Goal: Task Accomplishment & Management: Use online tool/utility

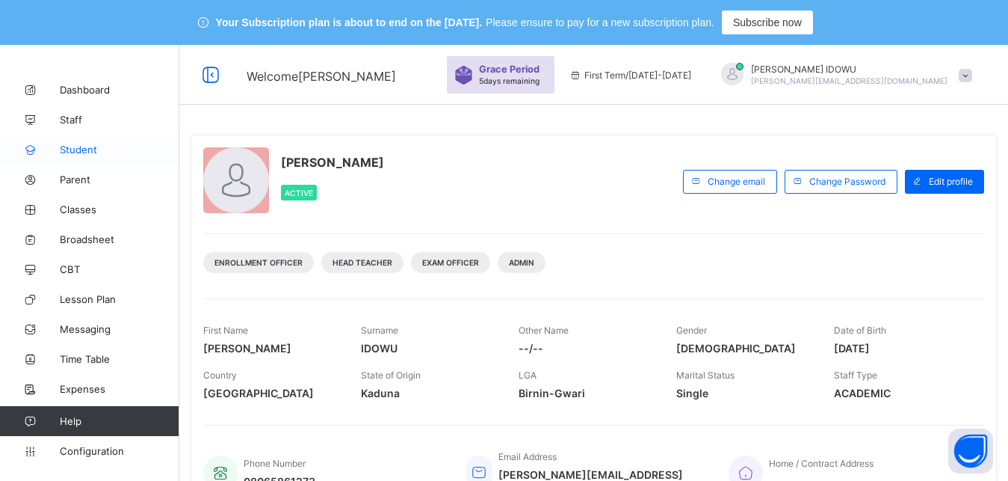
click at [68, 150] on span "Student" at bounding box center [120, 150] width 120 height 12
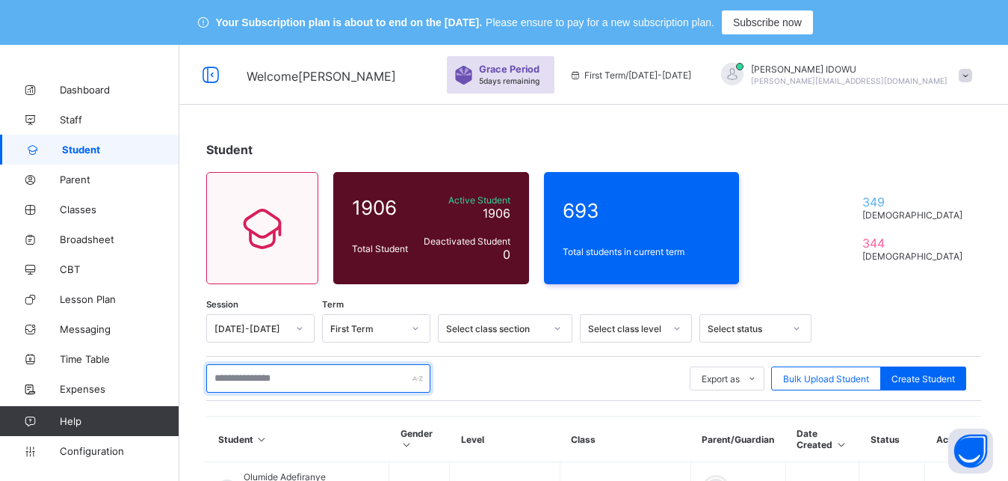
click at [321, 374] on input "text" at bounding box center [318, 378] width 224 height 28
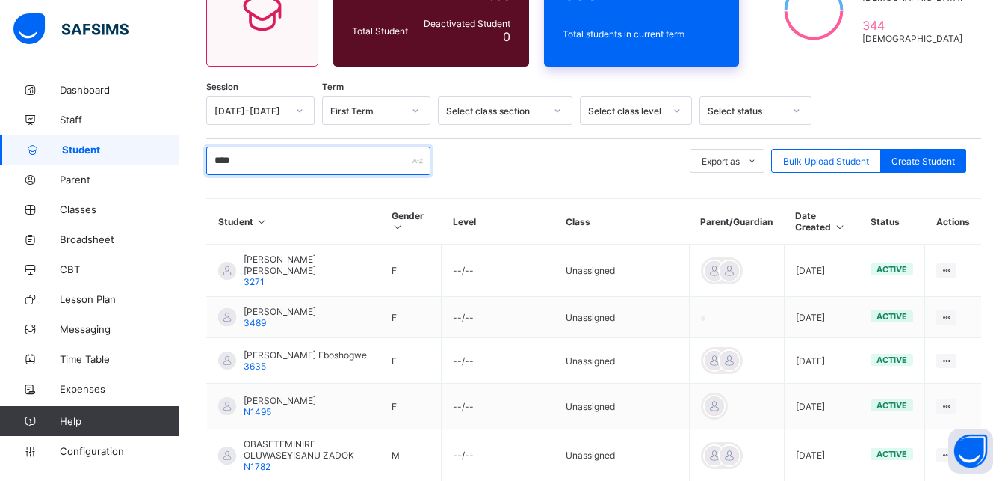
scroll to position [141, 0]
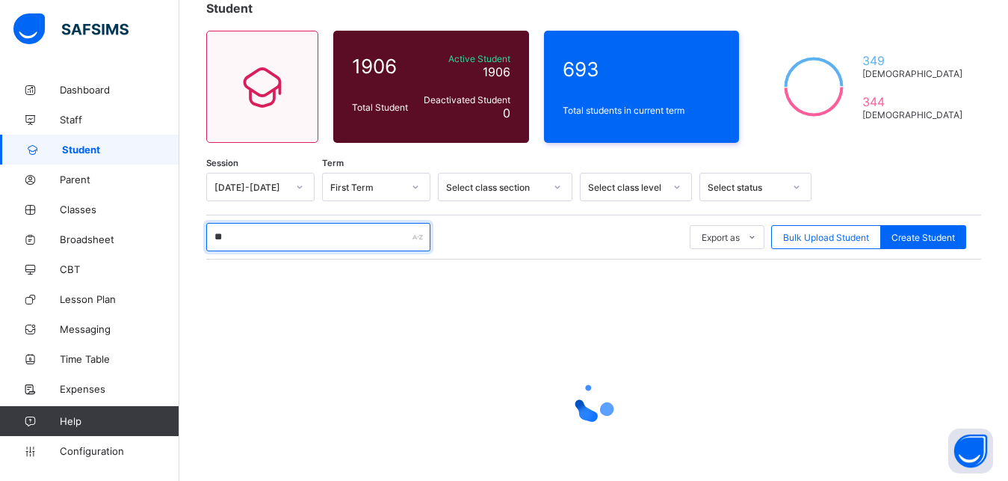
type input "*"
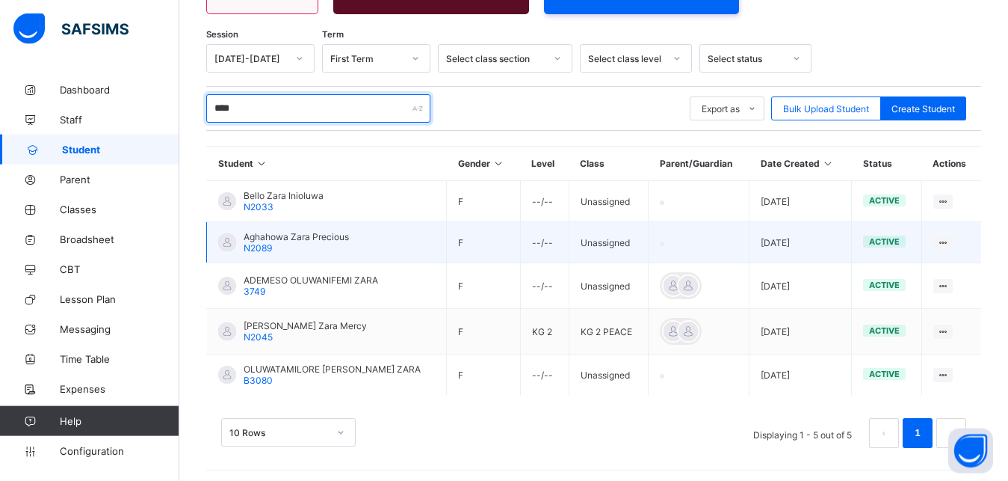
scroll to position [274, 0]
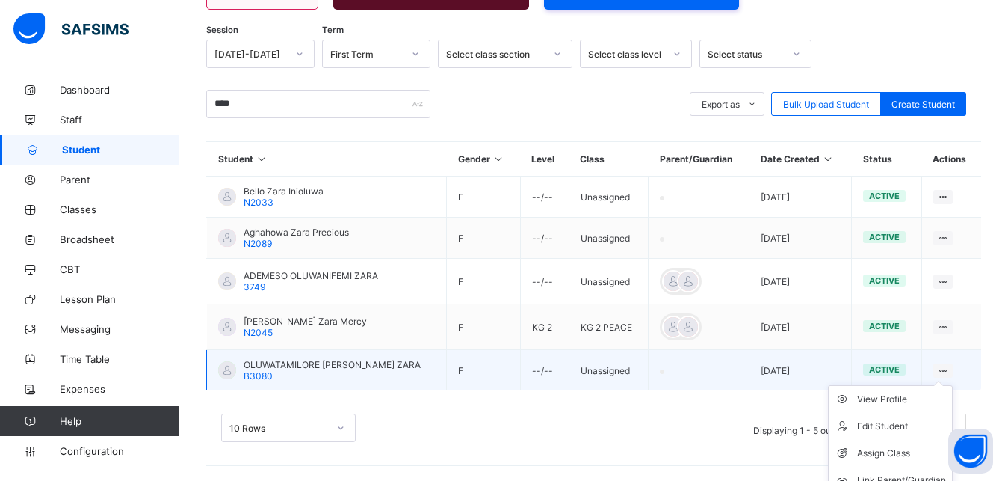
click at [950, 369] on icon at bounding box center [943, 370] width 13 height 11
click at [895, 448] on div "Assign Class" at bounding box center [901, 453] width 89 height 15
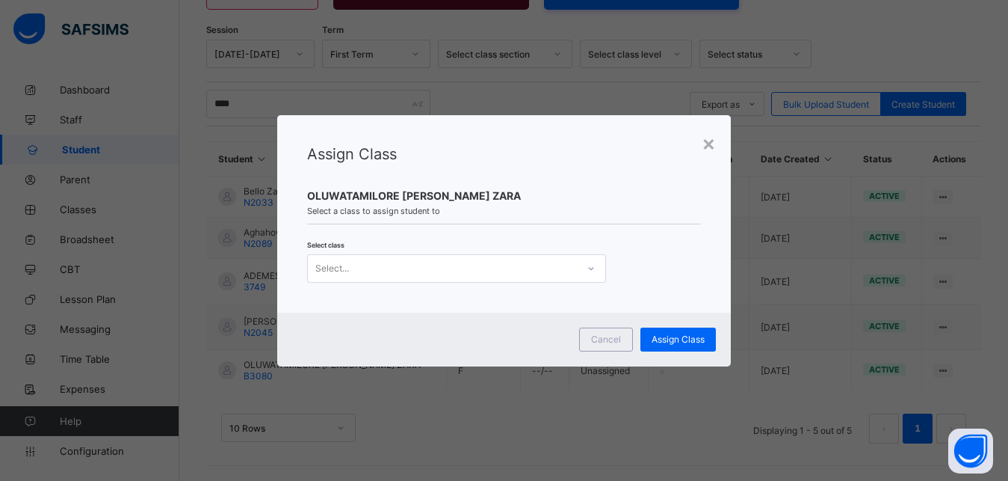
click at [400, 256] on div "Select..." at bounding box center [456, 268] width 299 height 28
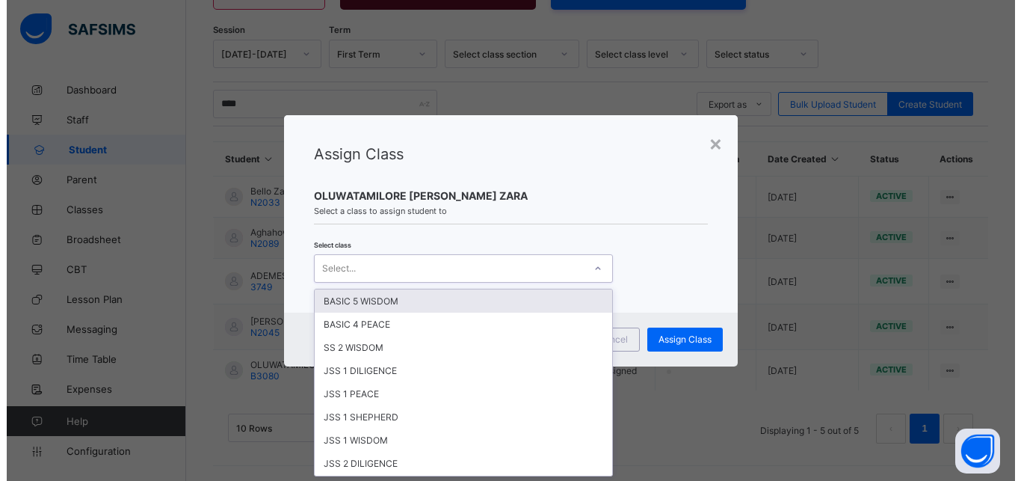
scroll to position [0, 0]
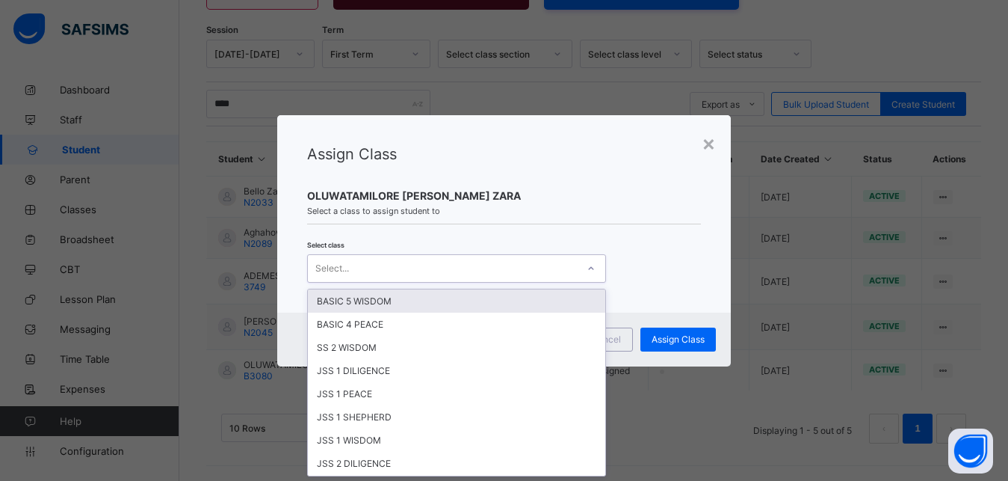
click at [348, 311] on div "BASIC 5 WISDOM" at bounding box center [457, 300] width 298 height 23
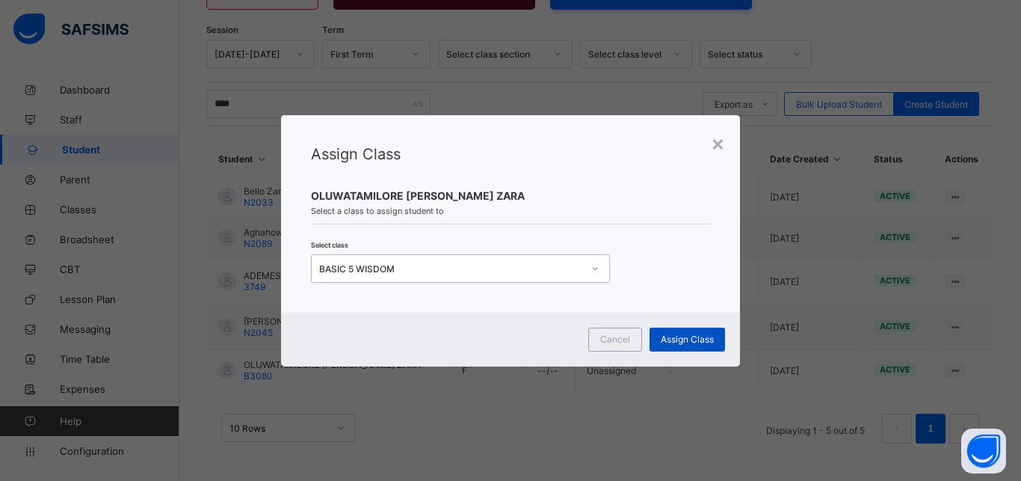
click at [709, 347] on div "Assign Class" at bounding box center [687, 339] width 75 height 24
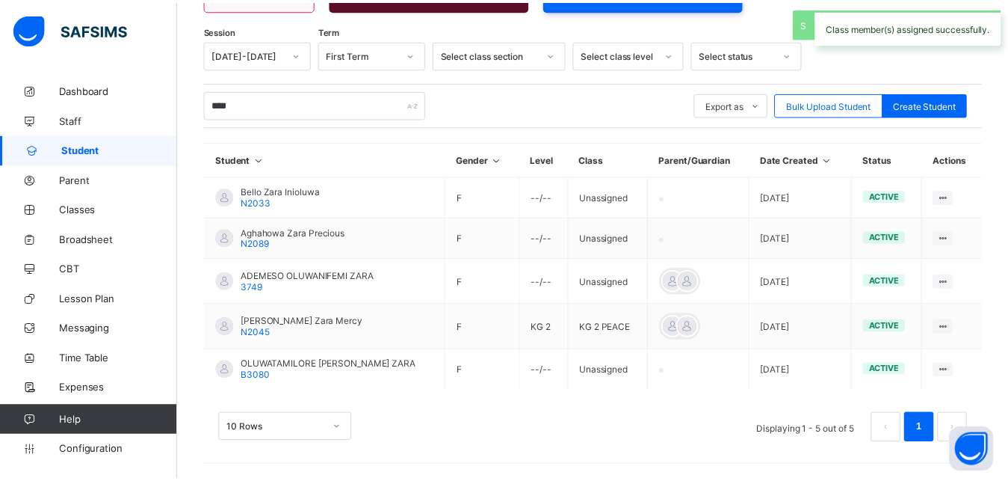
scroll to position [226, 0]
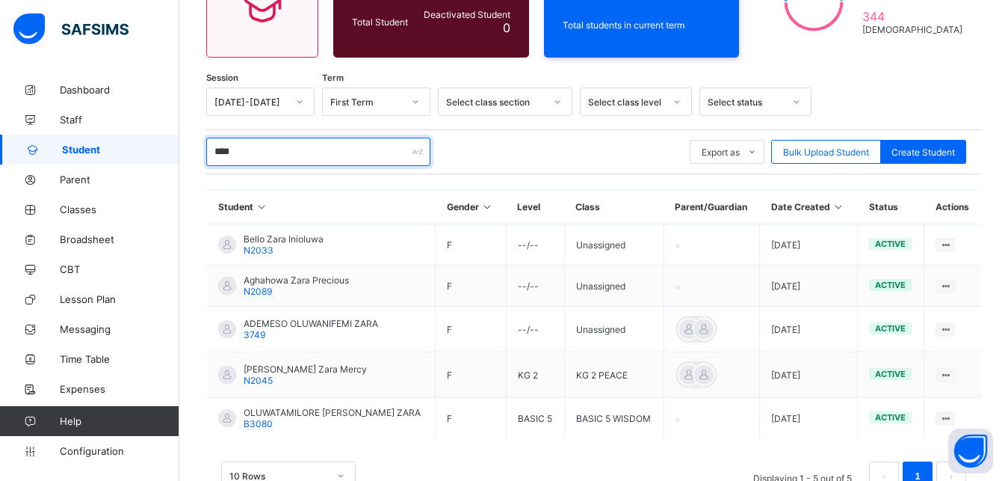
click at [287, 153] on input "****" at bounding box center [318, 152] width 224 height 28
type input "*"
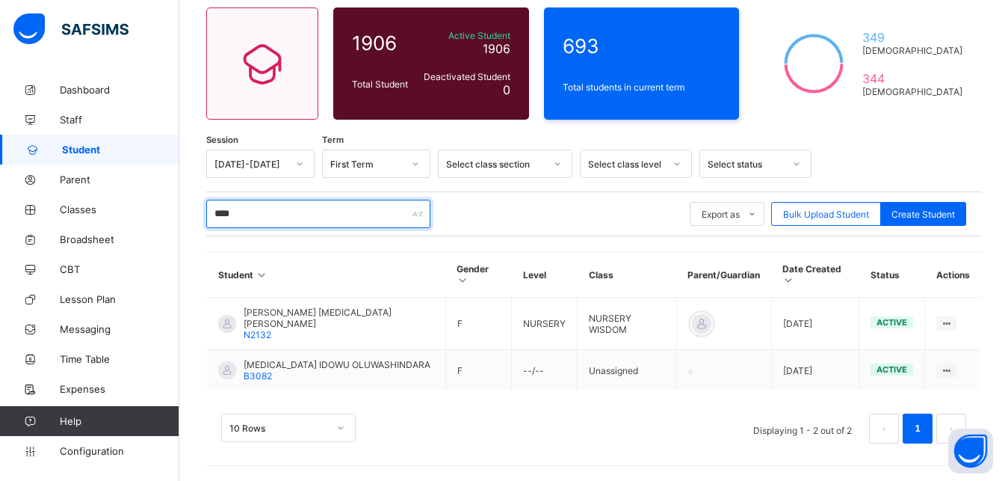
scroll to position [147, 0]
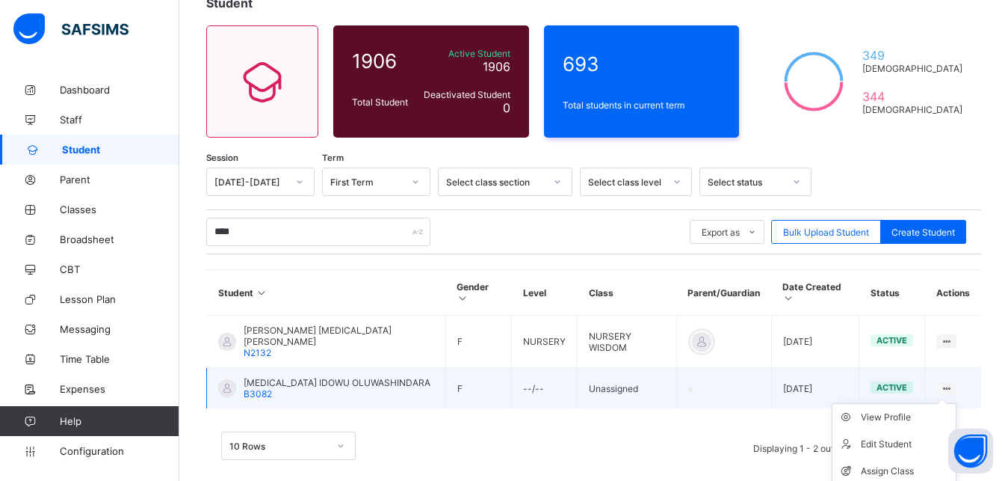
click at [953, 383] on icon at bounding box center [946, 388] width 13 height 11
click at [892, 463] on div "Assign Class" at bounding box center [905, 470] width 89 height 15
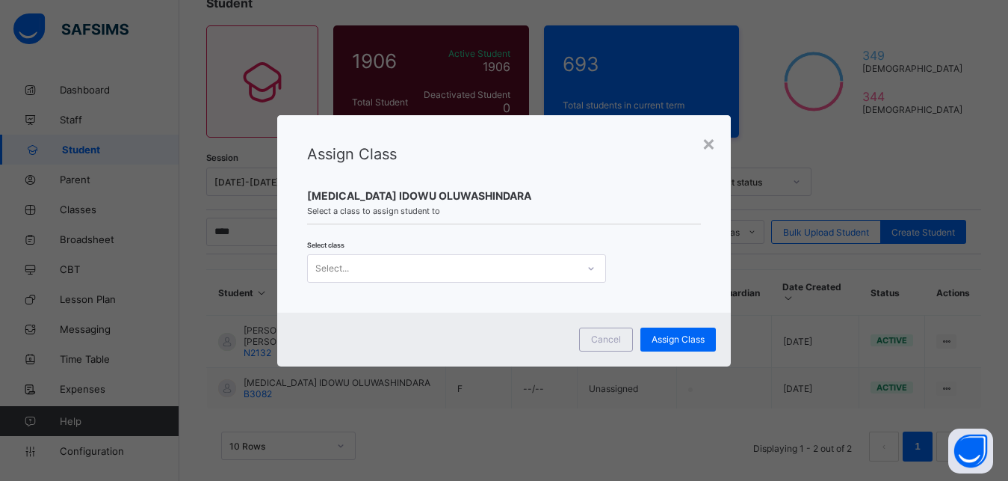
click at [419, 265] on div "Select..." at bounding box center [442, 268] width 269 height 21
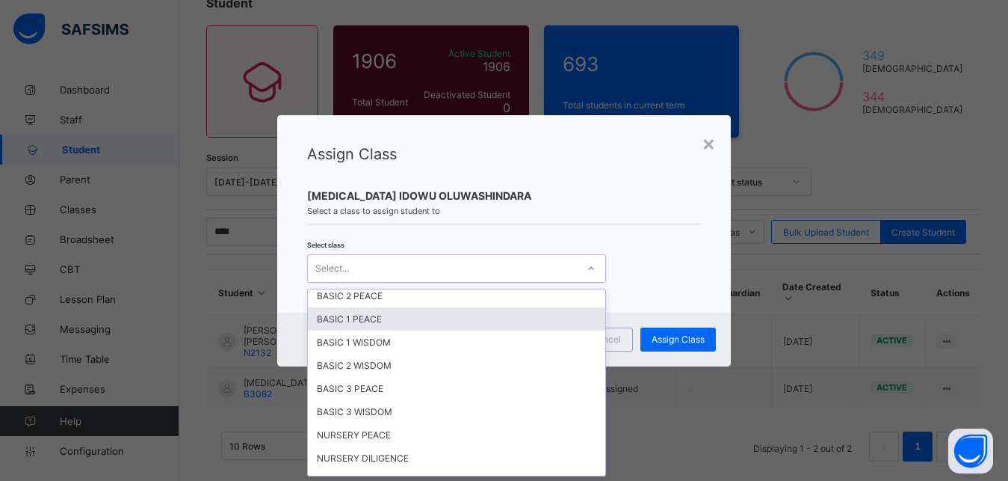
scroll to position [605, 0]
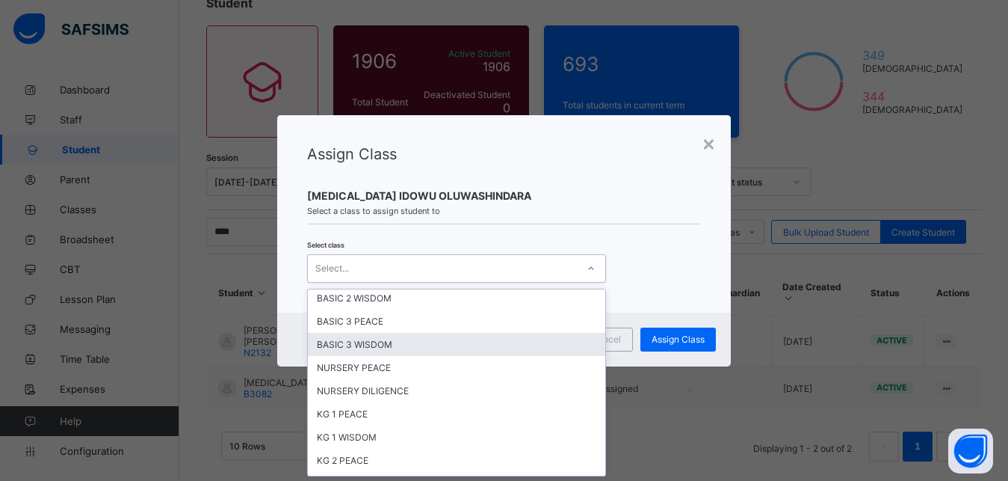
click at [379, 346] on div "BASIC 3 WISDOM" at bounding box center [457, 344] width 298 height 23
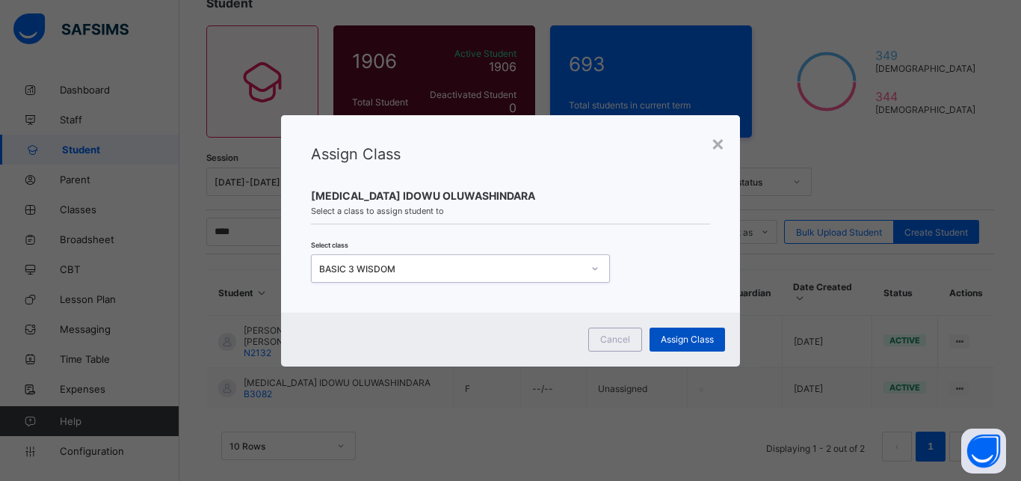
click at [680, 343] on span "Assign Class" at bounding box center [687, 338] width 53 height 11
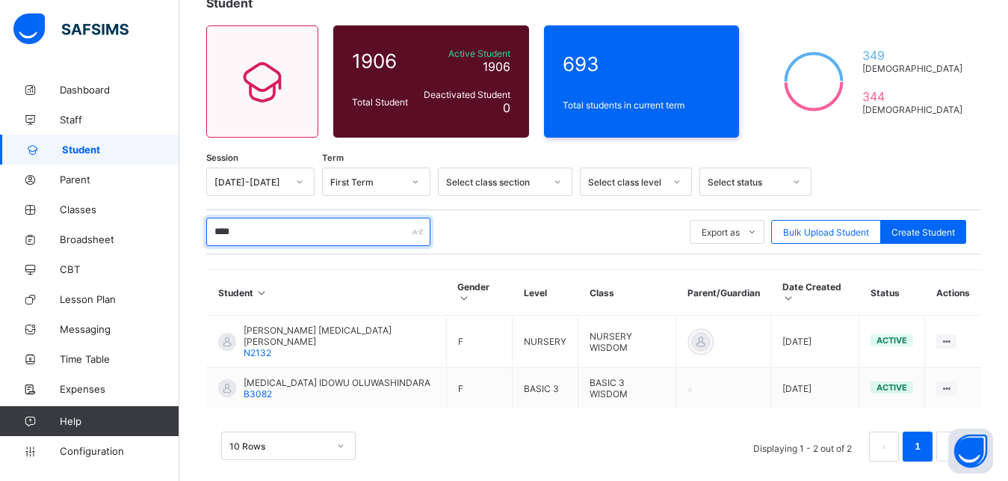
click at [275, 229] on input "****" at bounding box center [318, 232] width 224 height 28
type input "*"
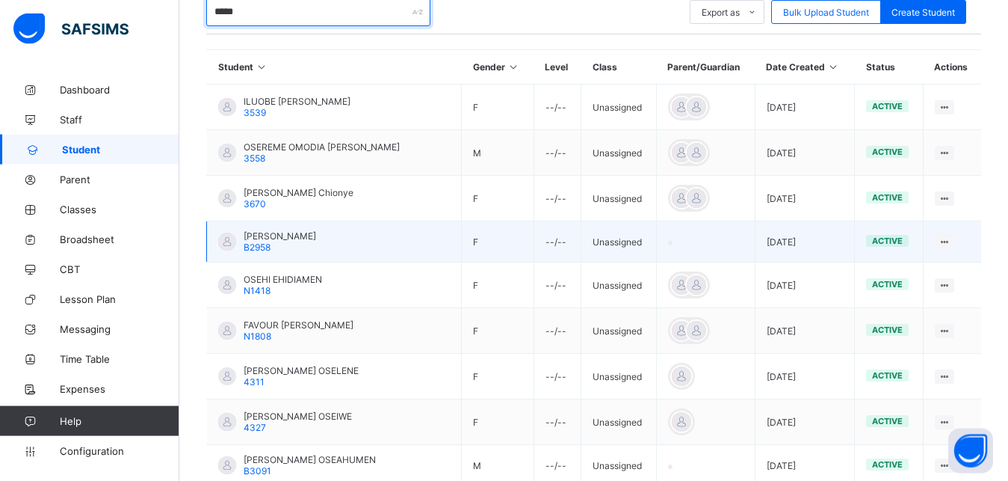
scroll to position [482, 0]
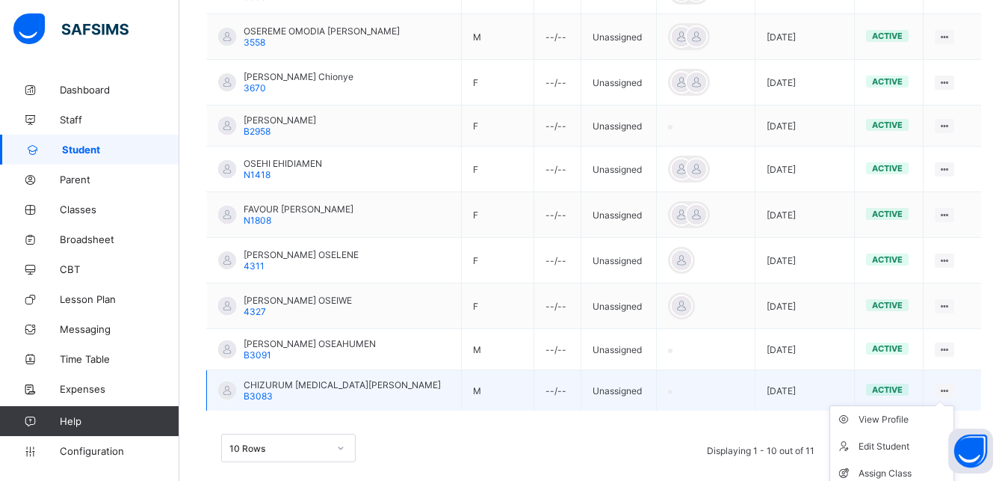
click at [952, 388] on icon at bounding box center [945, 390] width 13 height 11
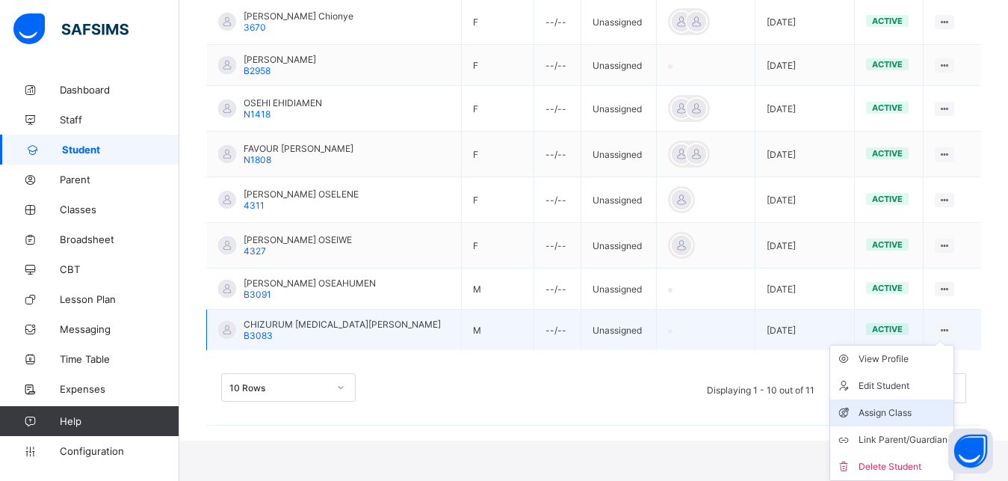
click at [901, 416] on div "Assign Class" at bounding box center [903, 412] width 89 height 15
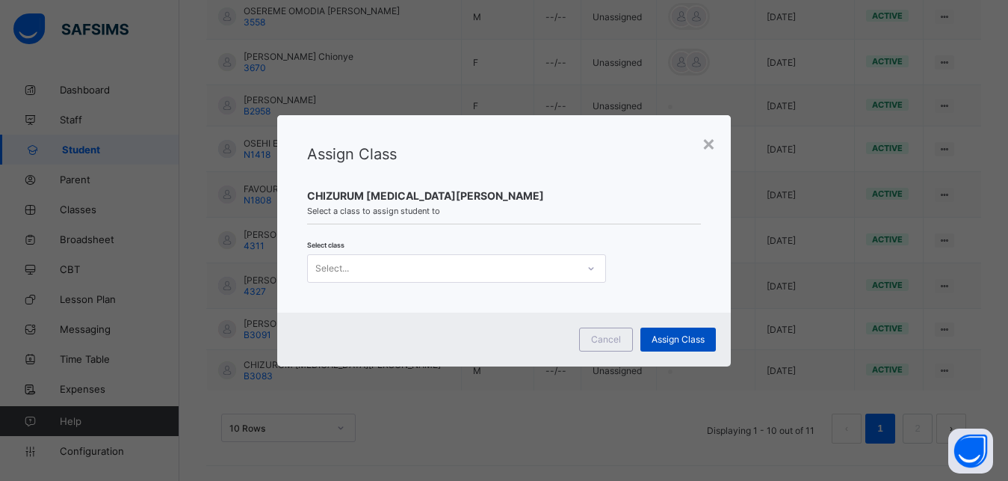
scroll to position [502, 0]
click at [388, 265] on div "Select..." at bounding box center [442, 268] width 269 height 21
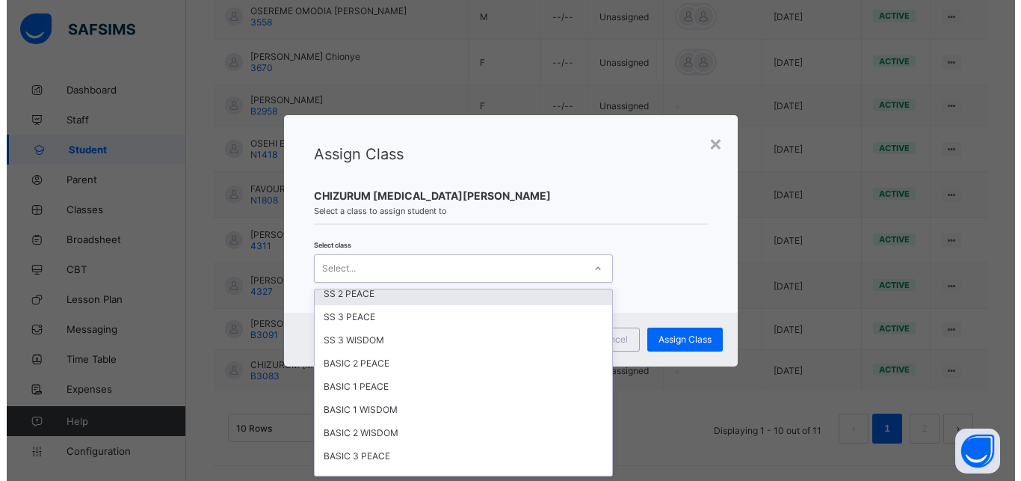
scroll to position [538, 0]
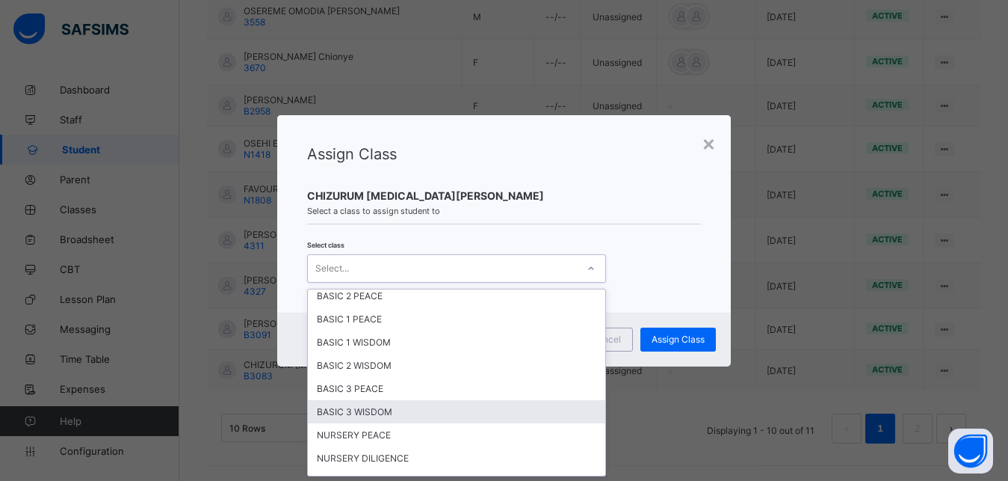
click at [347, 407] on div "BASIC 3 WISDOM" at bounding box center [457, 411] width 298 height 23
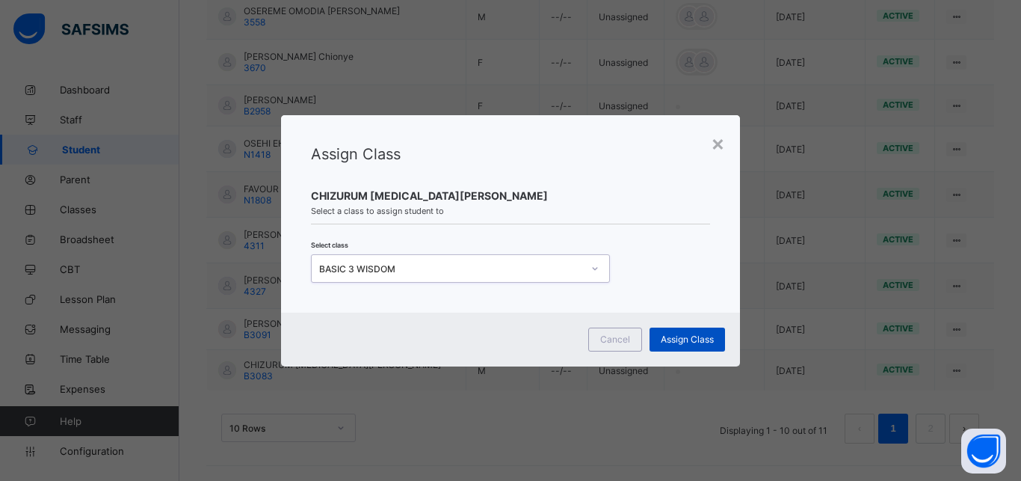
click at [689, 349] on div "Assign Class" at bounding box center [687, 339] width 75 height 24
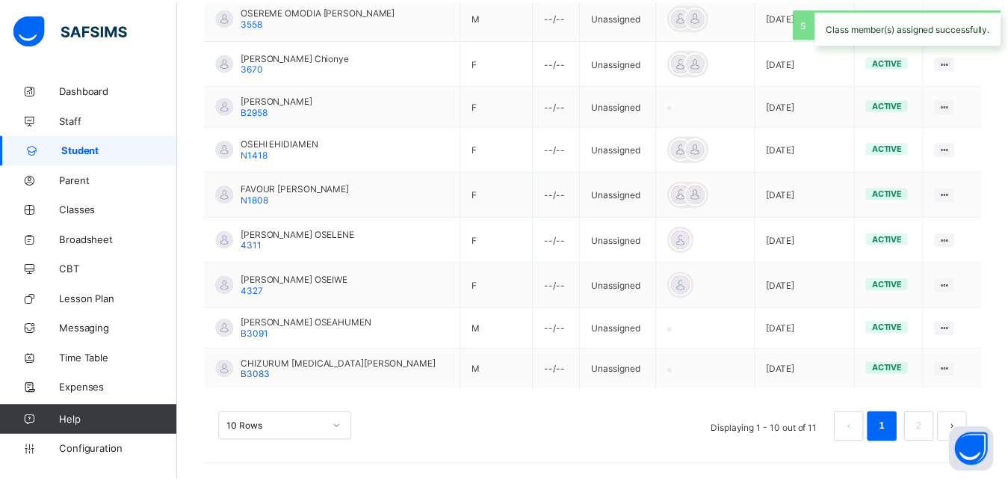
scroll to position [226, 0]
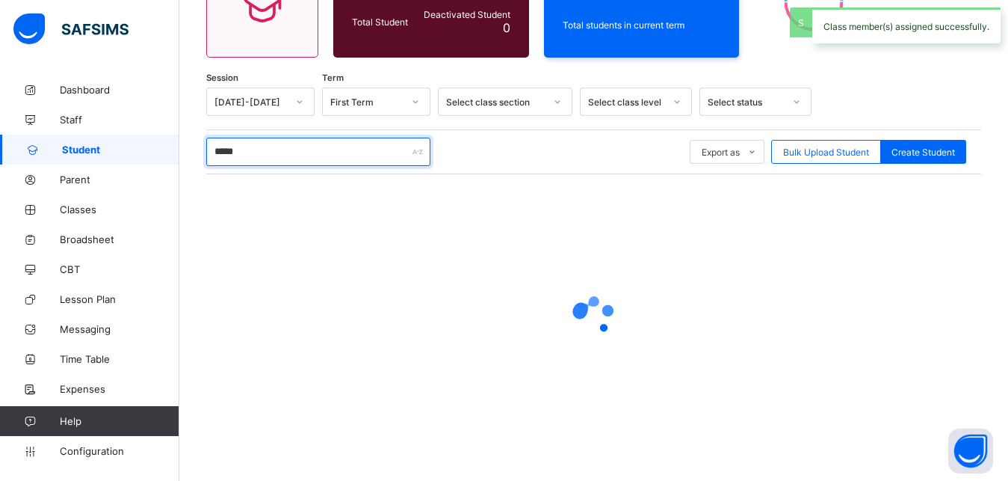
click at [309, 150] on input "*****" at bounding box center [318, 152] width 224 height 28
type input "*"
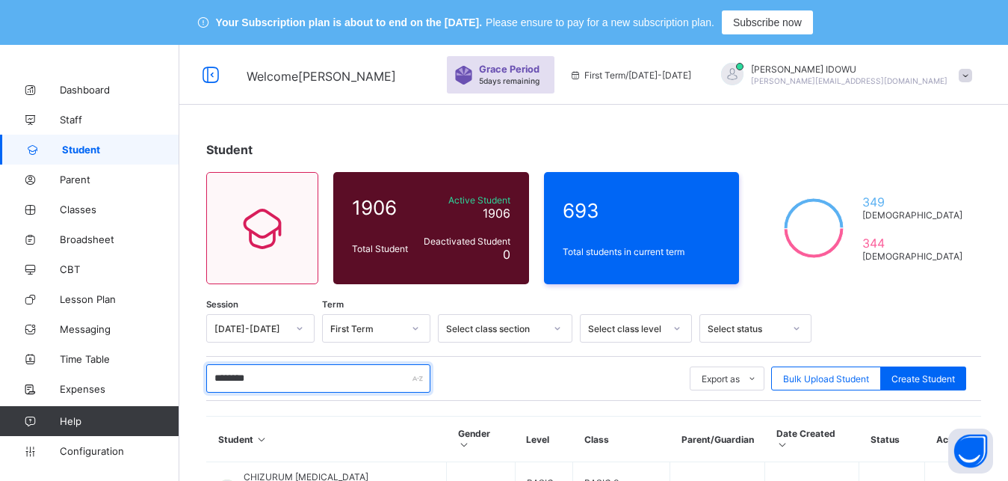
scroll to position [101, 0]
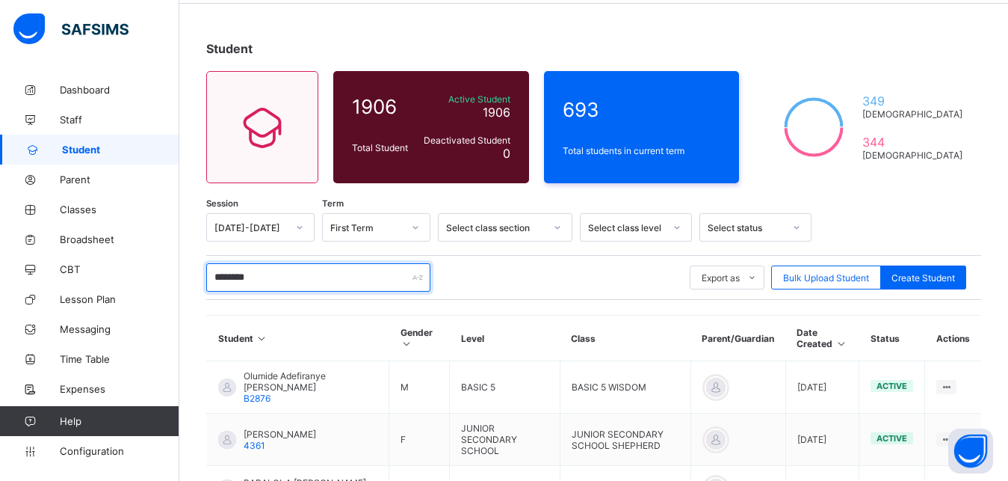
click at [295, 273] on input "********" at bounding box center [318, 277] width 224 height 28
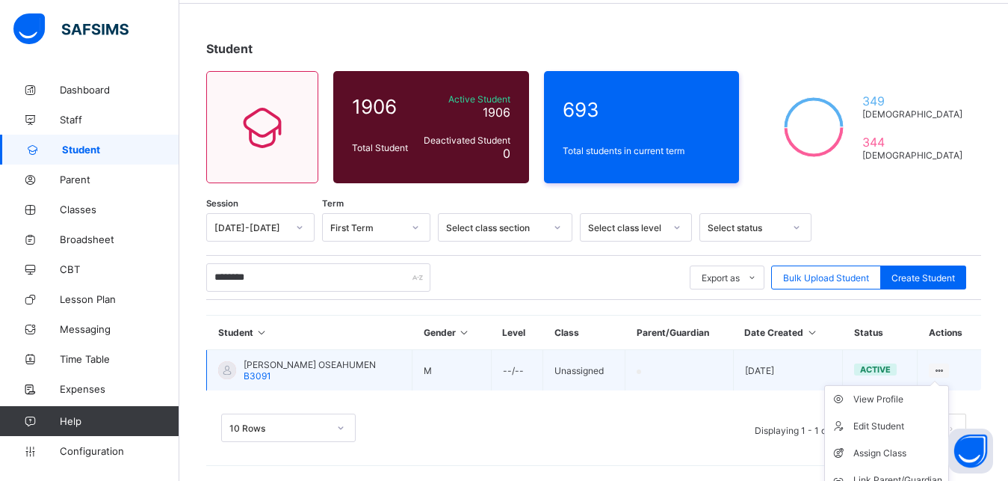
click at [949, 385] on ul "View Profile Edit Student Assign Class Link Parent/Guardian Delete Student" at bounding box center [886, 453] width 125 height 136
click at [904, 452] on div "Assign Class" at bounding box center [898, 453] width 89 height 15
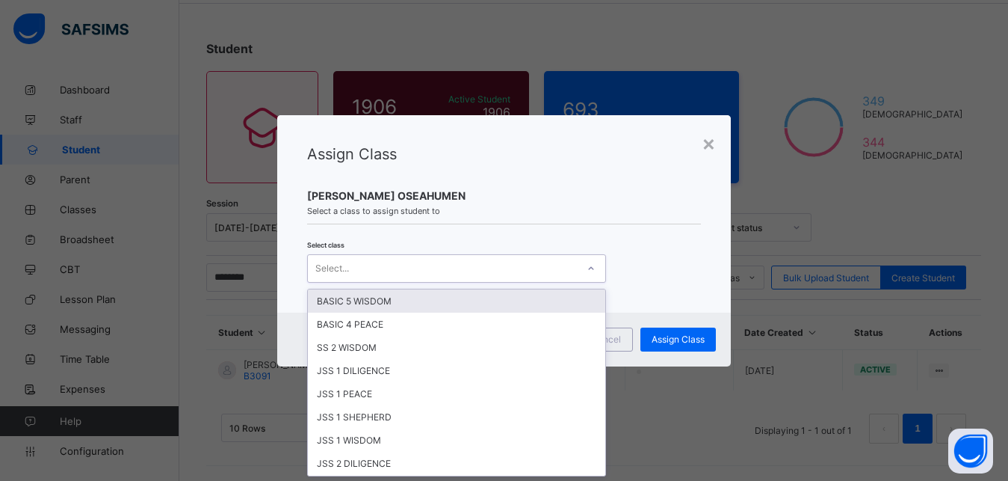
scroll to position [0, 0]
click at [455, 275] on div "Select..." at bounding box center [442, 268] width 269 height 21
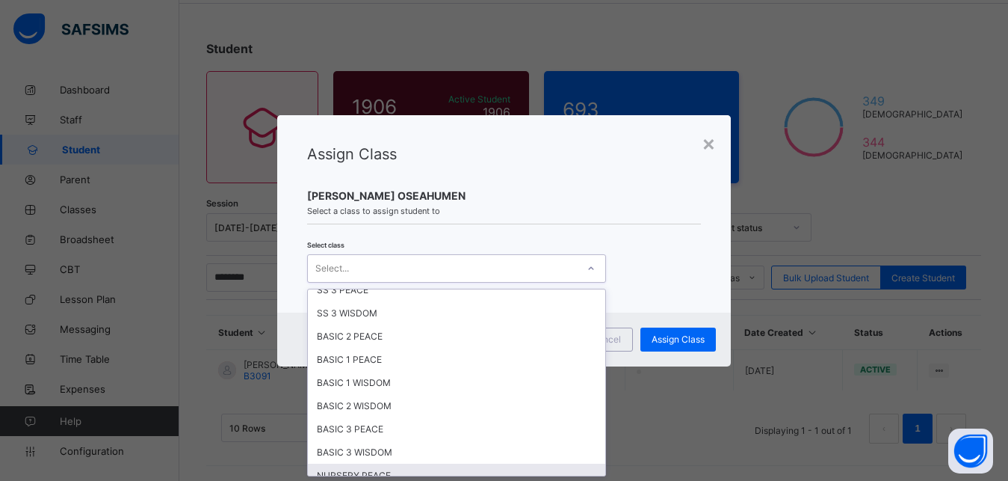
scroll to position [471, 0]
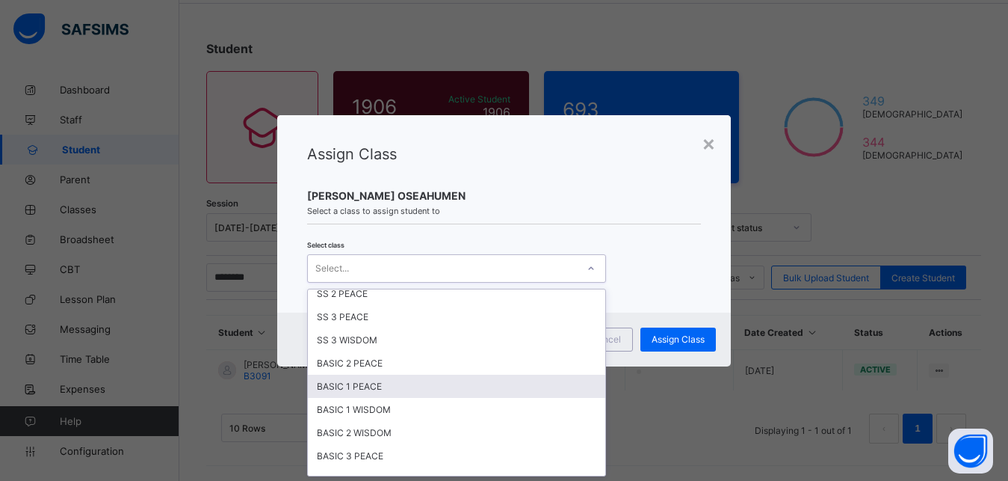
click at [363, 380] on div "BASIC 1 PEACE" at bounding box center [457, 385] width 298 height 23
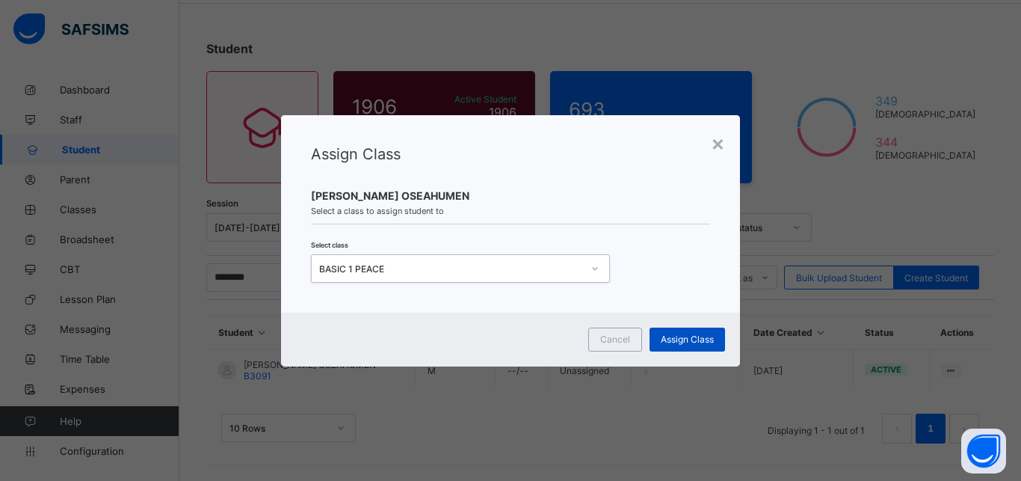
click at [677, 336] on span "Assign Class" at bounding box center [687, 338] width 53 height 11
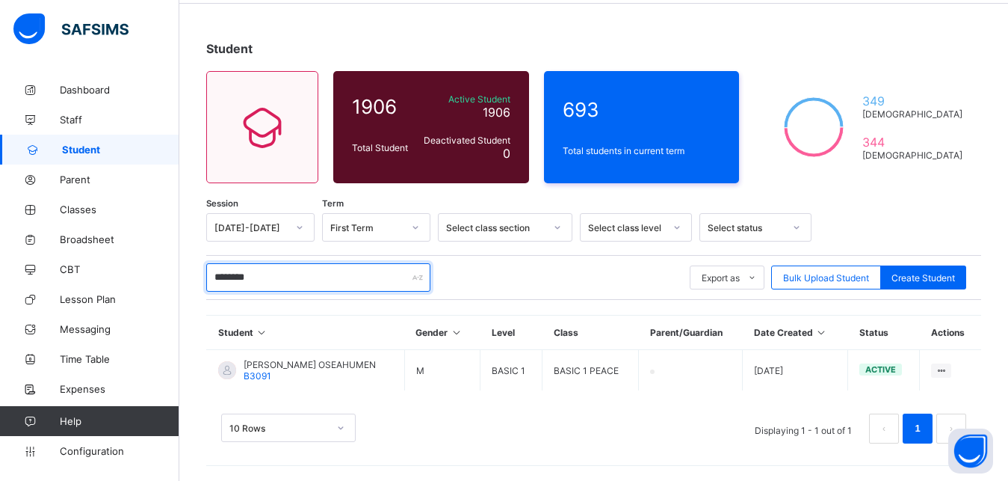
click at [331, 279] on input "********" at bounding box center [318, 277] width 224 height 28
type input "*"
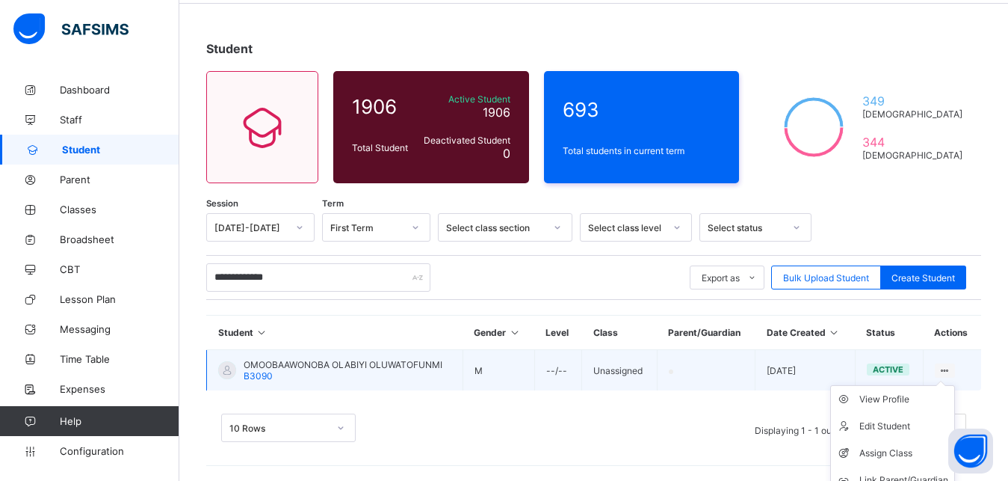
click at [955, 385] on ul "View Profile Edit Student Assign Class Link Parent/Guardian Delete Student" at bounding box center [892, 453] width 125 height 136
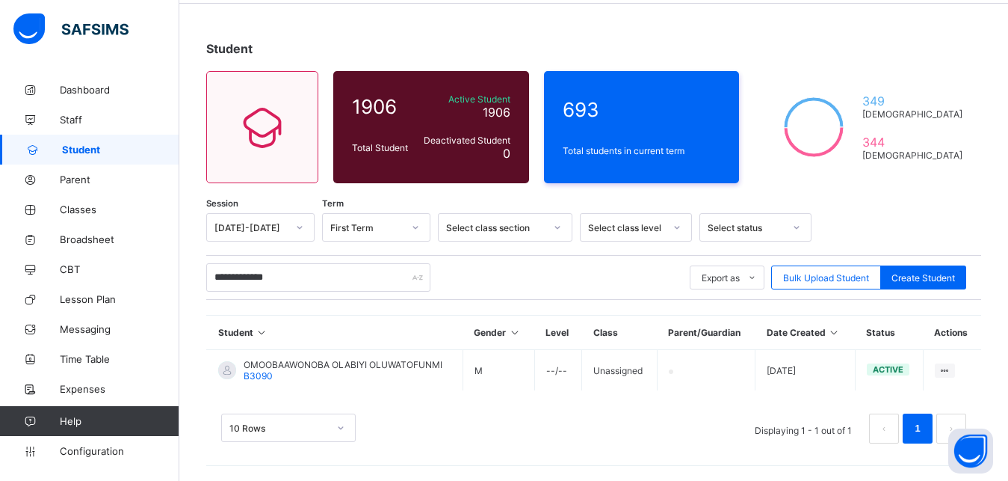
drag, startPoint x: 904, startPoint y: 452, endPoint x: 799, endPoint y: 428, distance: 107.5
click at [0, 0] on div "Assign Class" at bounding box center [0, 0] width 0 height 0
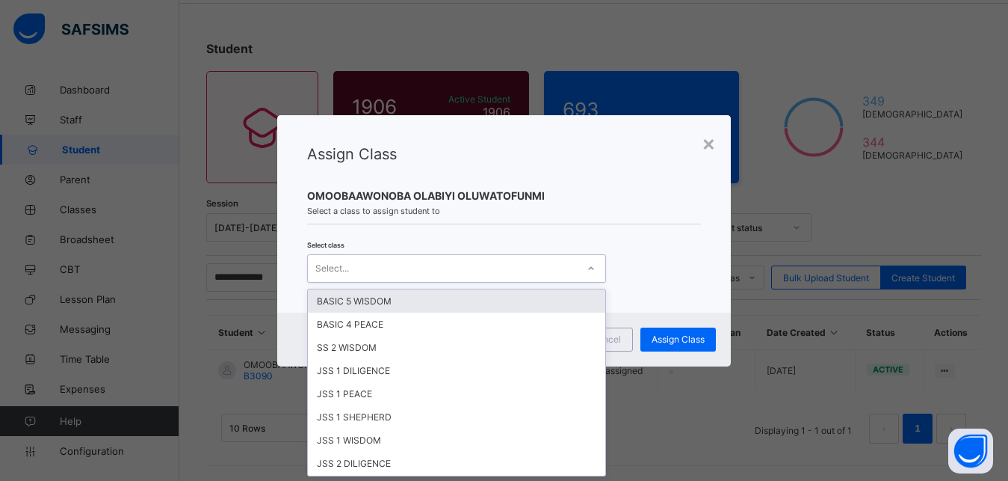
click at [489, 268] on div "Select..." at bounding box center [442, 268] width 269 height 21
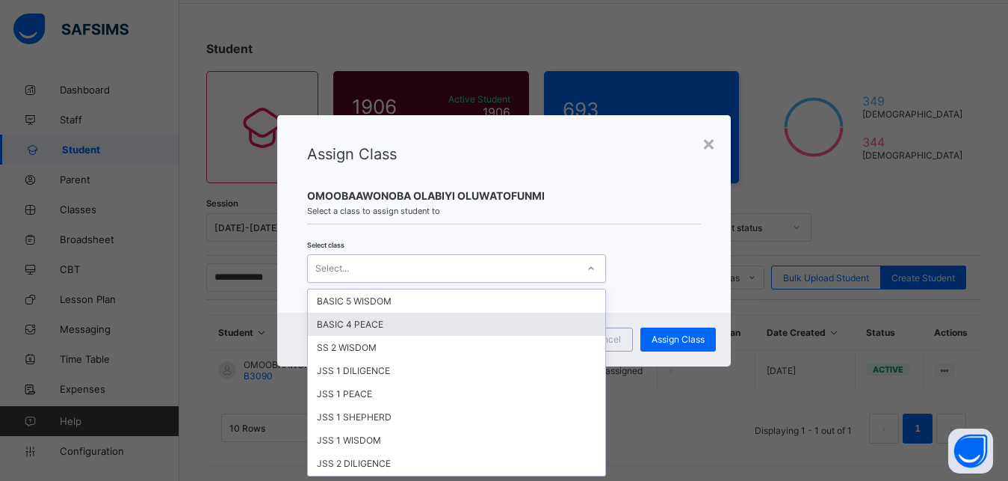
click at [393, 319] on div "BASIC 4 PEACE" at bounding box center [457, 323] width 298 height 23
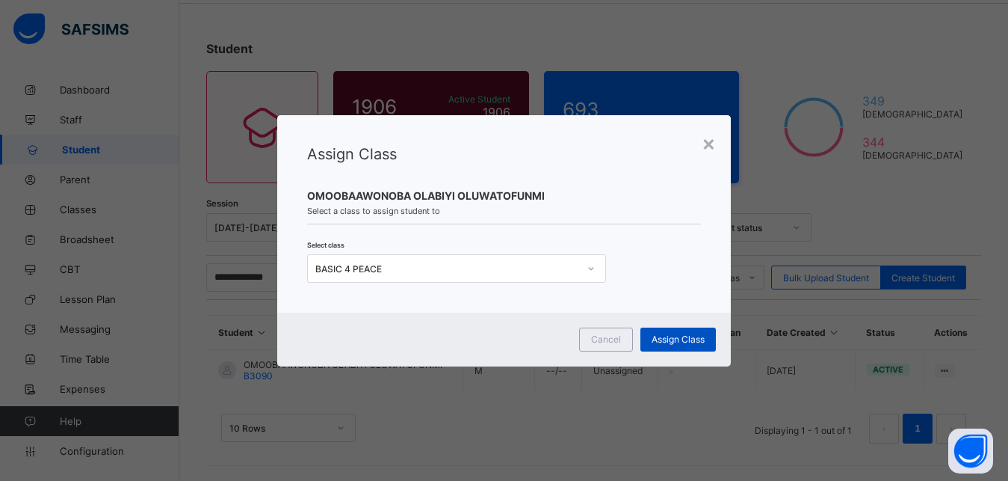
click at [688, 333] on span "Assign Class" at bounding box center [678, 338] width 53 height 11
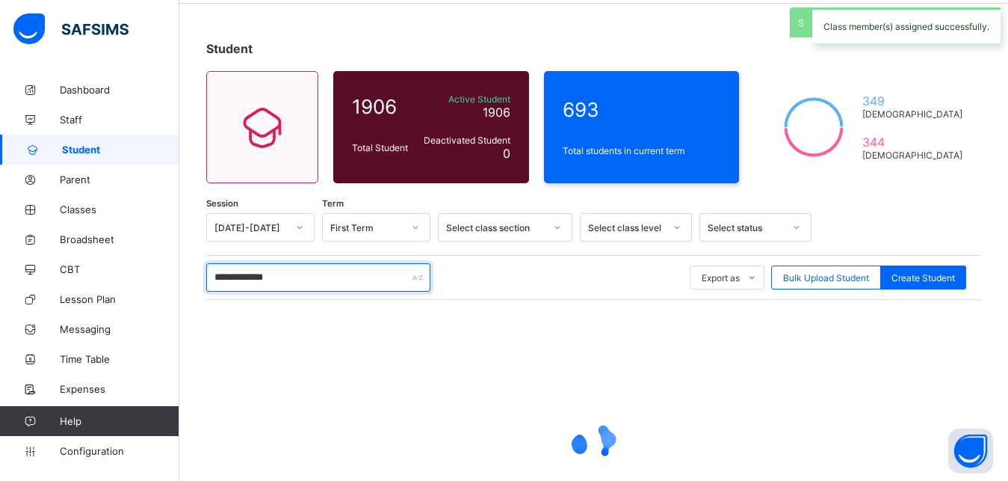
click at [319, 275] on input "**********" at bounding box center [318, 277] width 224 height 28
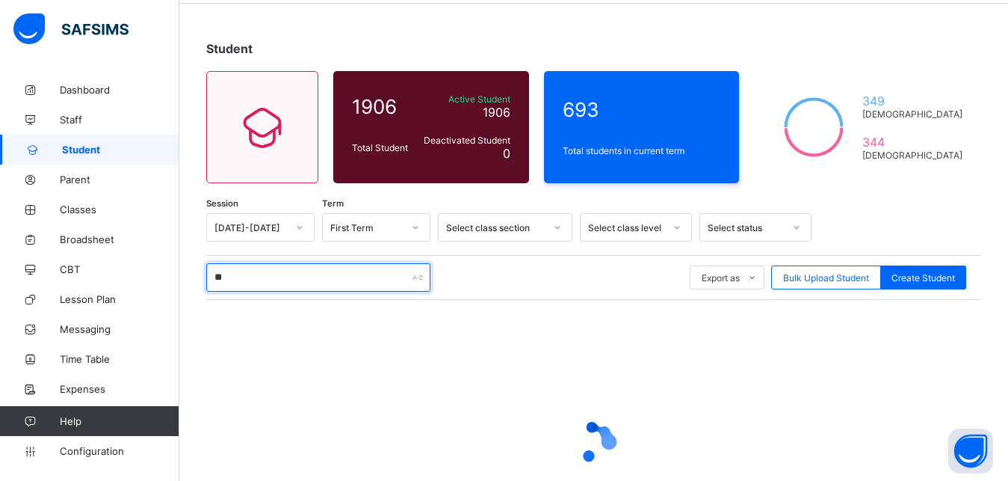
type input "*"
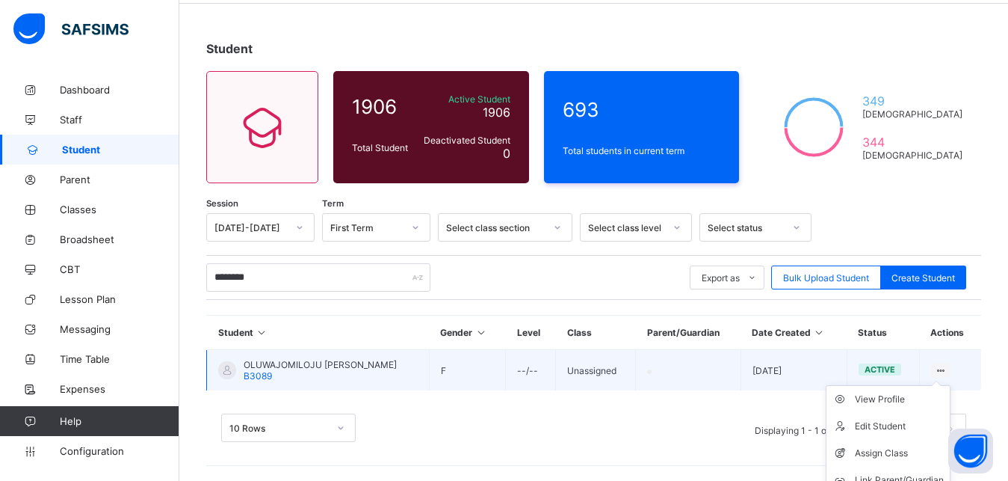
click at [952, 370] on div at bounding box center [941, 370] width 20 height 14
click at [901, 454] on div "Assign Class" at bounding box center [899, 453] width 89 height 15
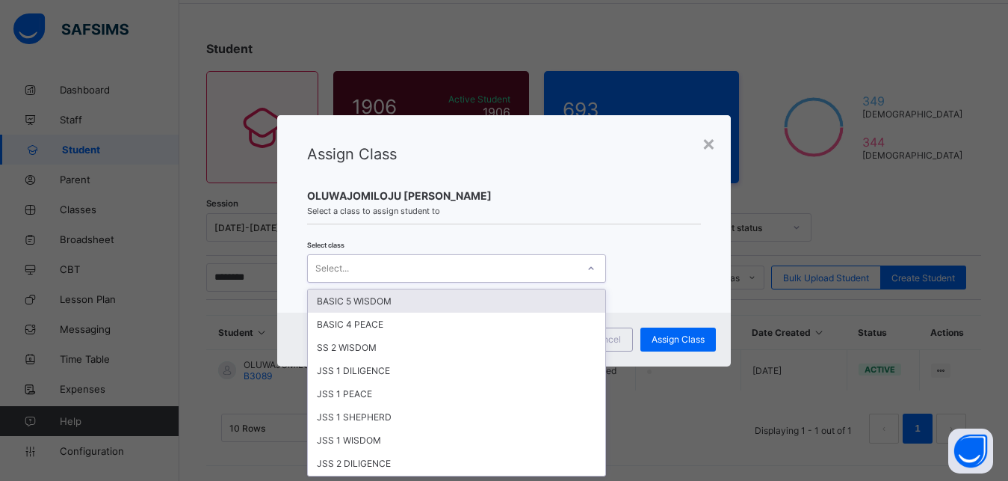
click at [522, 259] on div "Select..." at bounding box center [442, 268] width 269 height 21
click at [402, 301] on div "BASIC 5 WISDOM" at bounding box center [457, 300] width 298 height 23
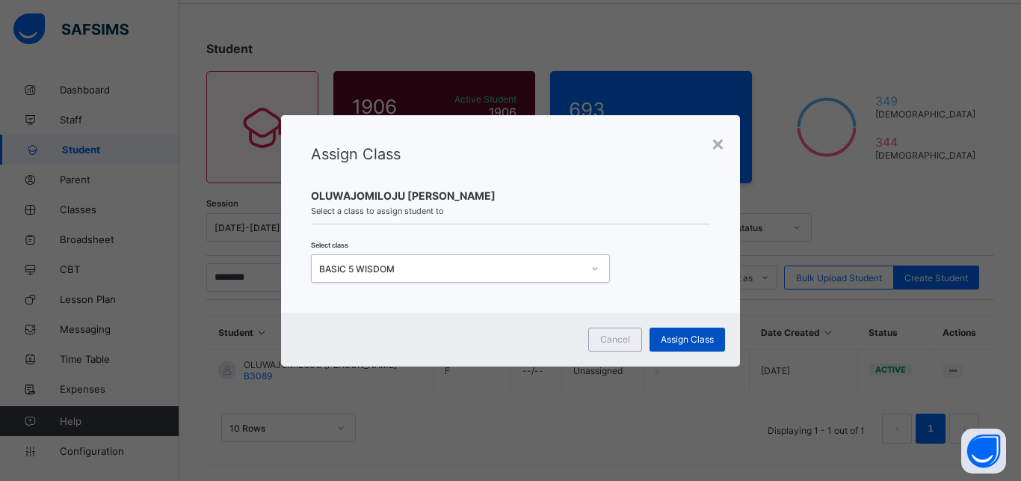
click at [686, 336] on span "Assign Class" at bounding box center [687, 338] width 53 height 11
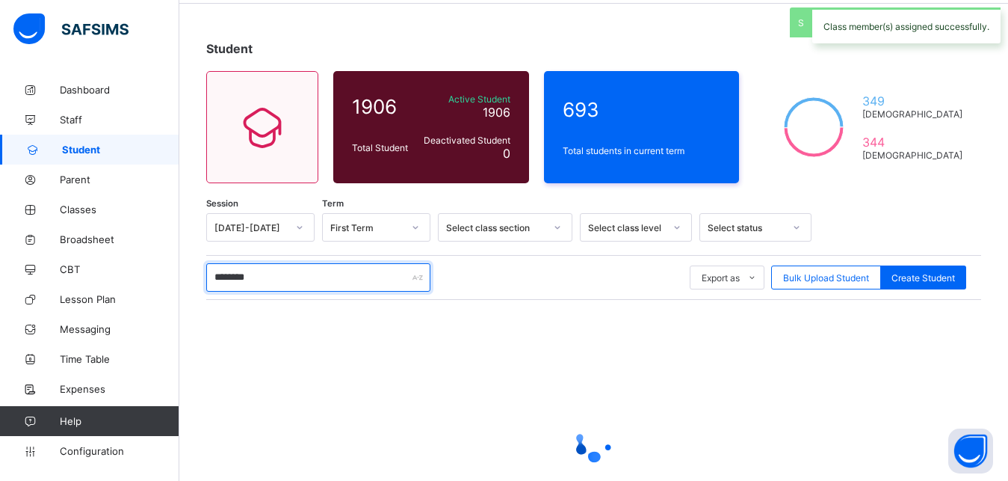
click at [286, 277] on input "********" at bounding box center [318, 277] width 224 height 28
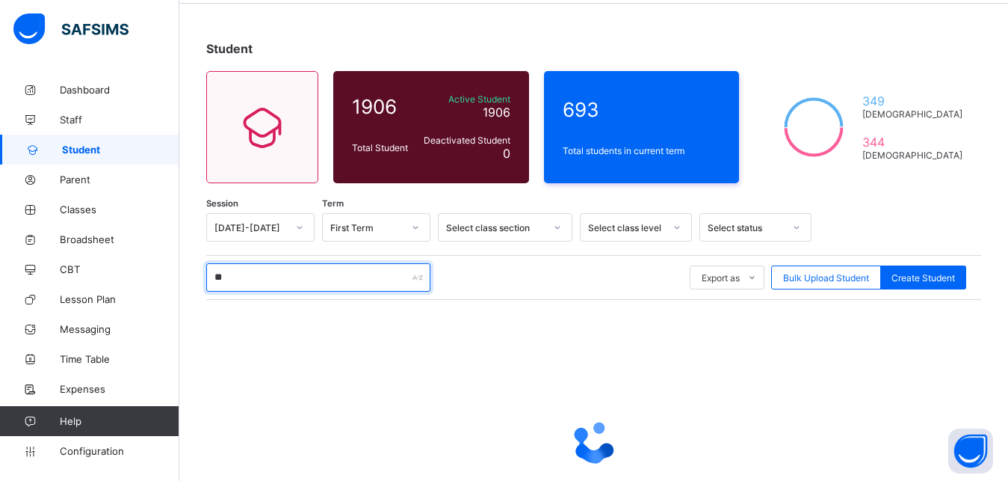
type input "*"
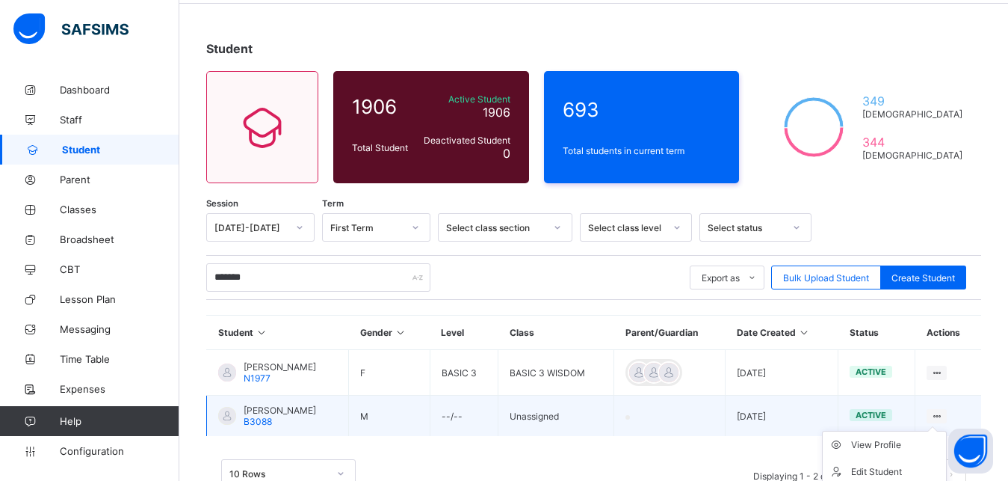
click at [947, 410] on div at bounding box center [937, 416] width 20 height 14
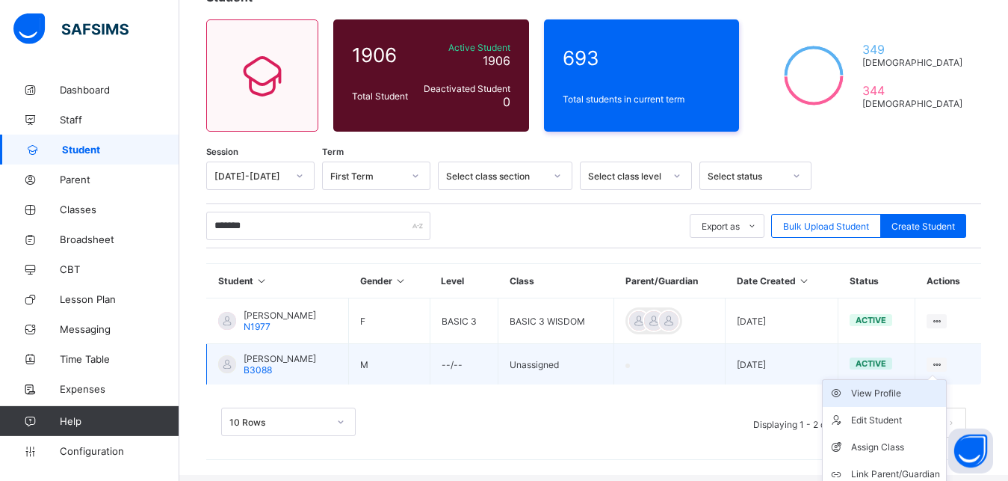
scroll to position [187, 0]
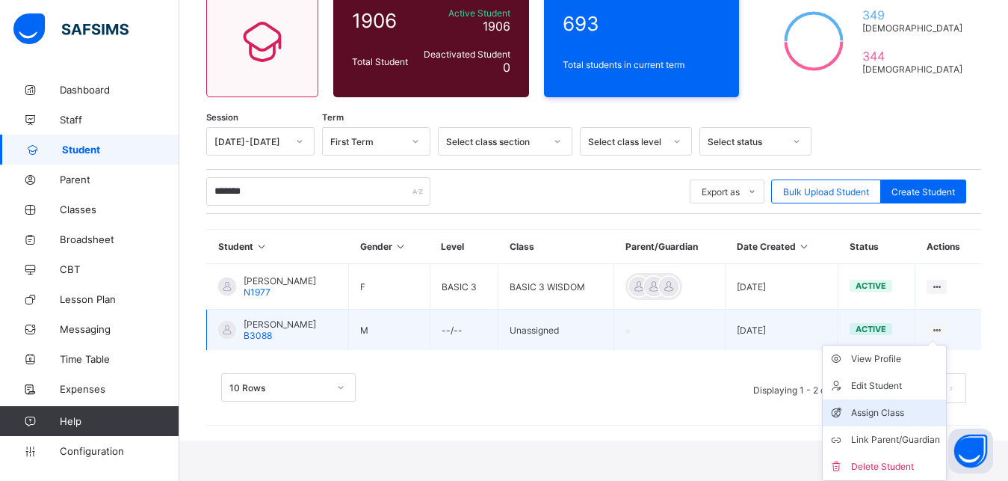
click at [880, 413] on div "Assign Class" at bounding box center [895, 412] width 89 height 15
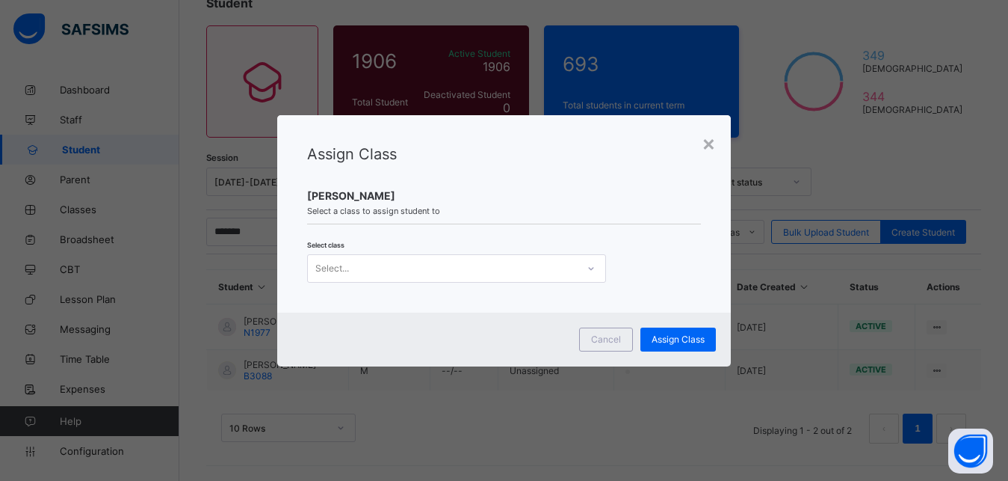
scroll to position [147, 0]
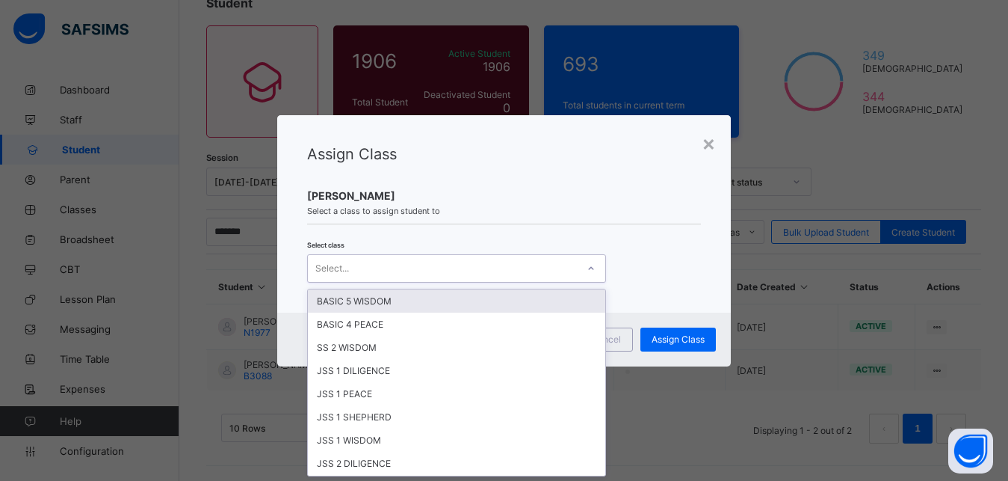
click at [375, 263] on div "Select..." at bounding box center [442, 268] width 269 height 21
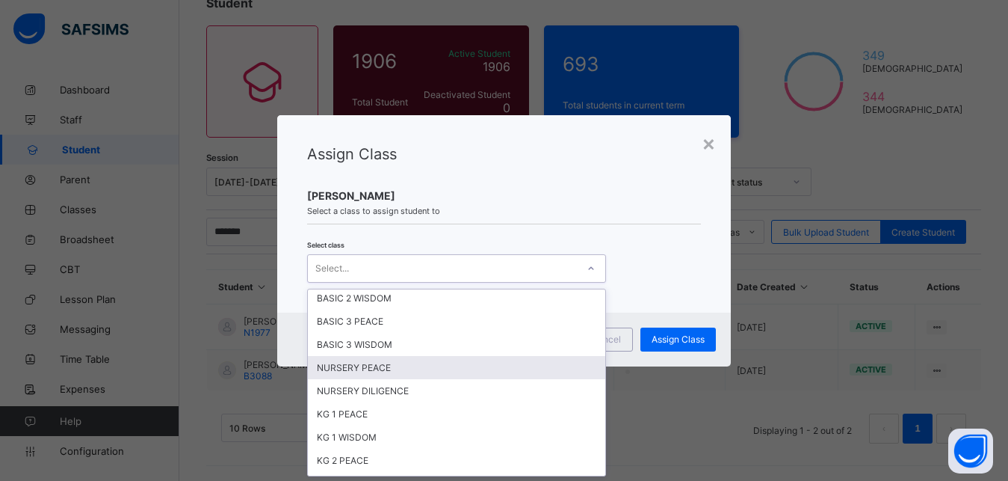
scroll to position [740, 0]
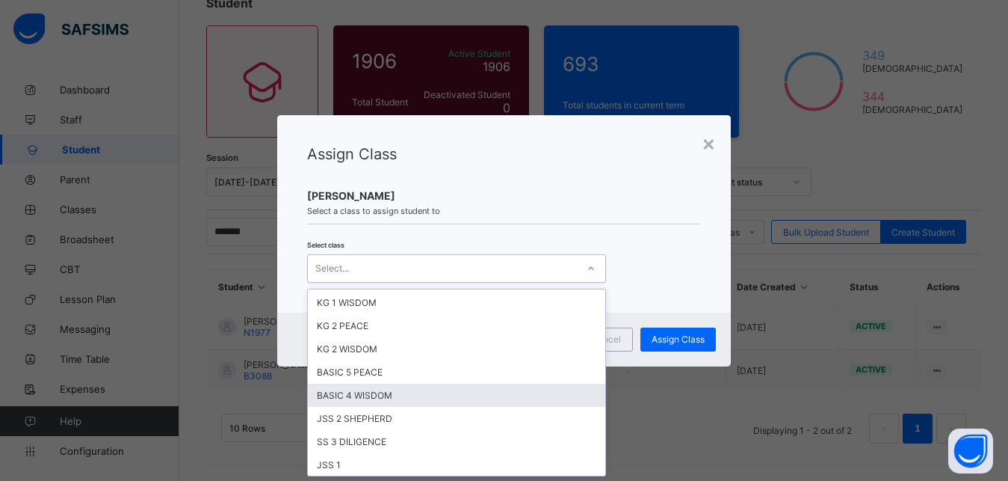
click at [349, 394] on div "BASIC 4 WISDOM" at bounding box center [457, 394] width 298 height 23
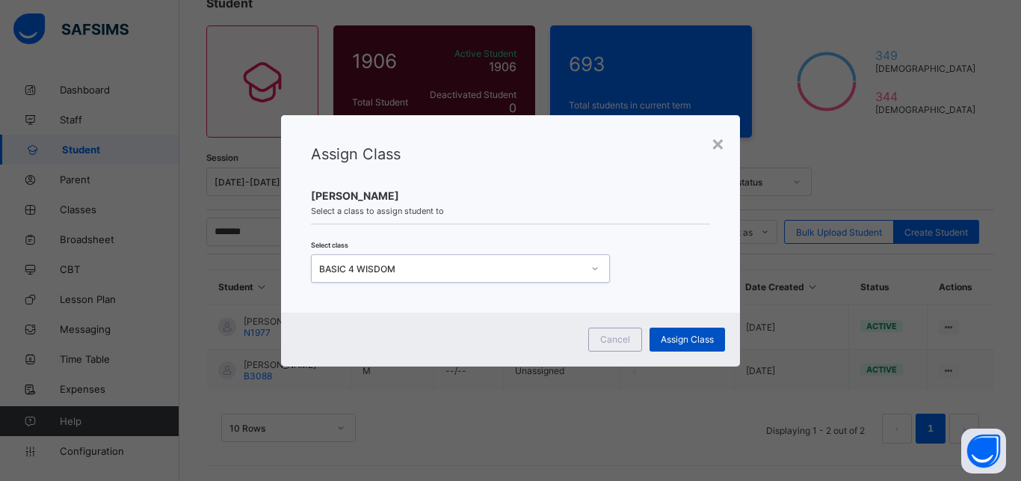
click at [672, 333] on span "Assign Class" at bounding box center [687, 338] width 53 height 11
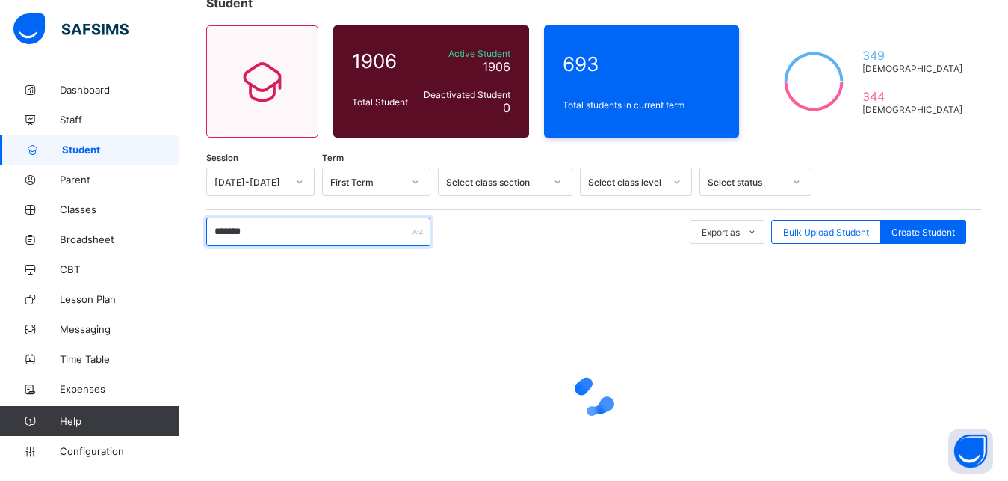
click at [260, 230] on input "*******" at bounding box center [318, 232] width 224 height 28
type input "*"
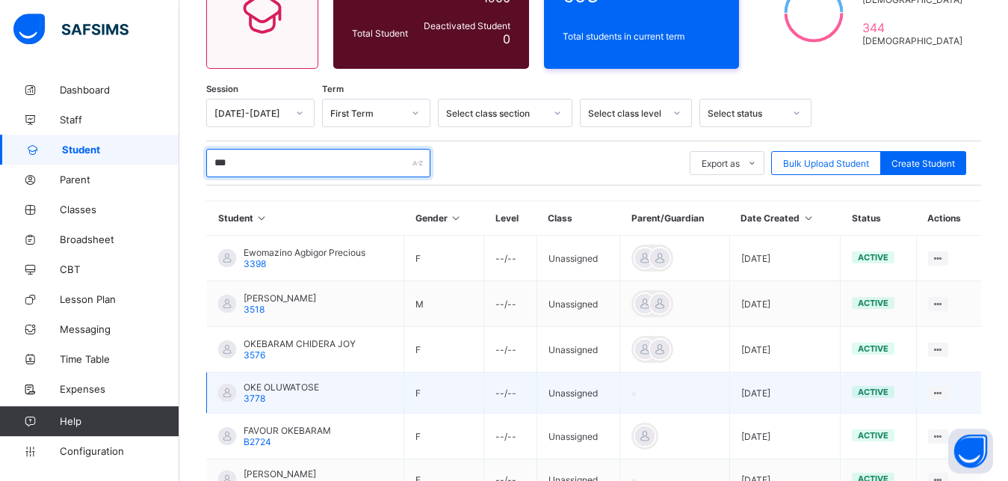
scroll to position [202, 0]
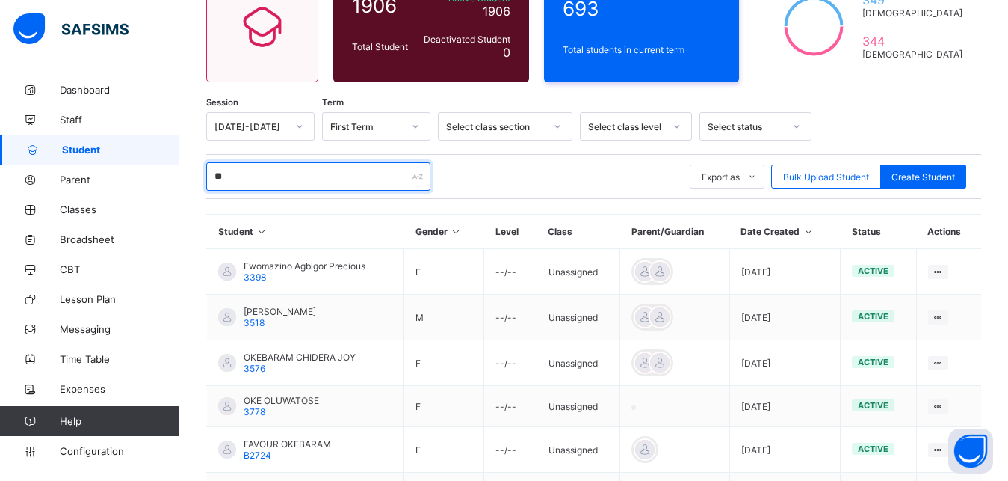
type input "*"
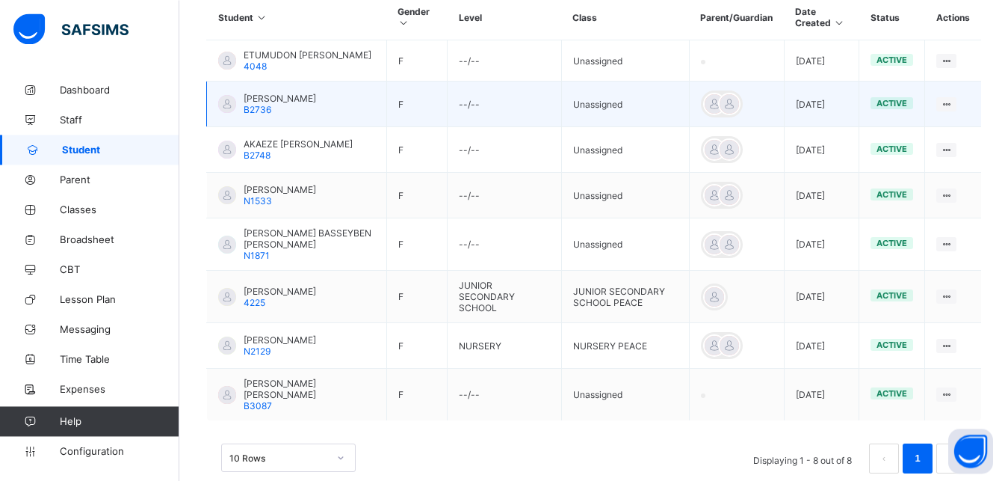
scroll to position [431, 0]
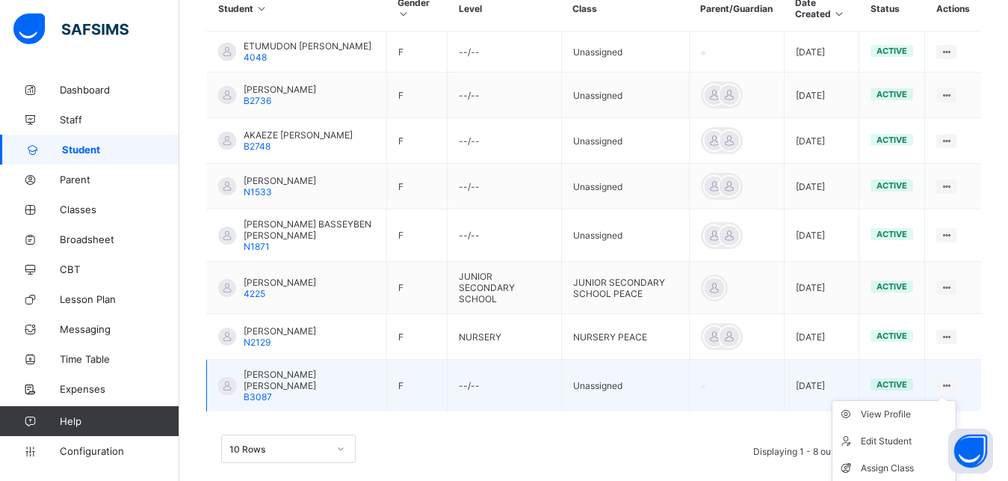
click at [957, 388] on div at bounding box center [947, 385] width 20 height 14
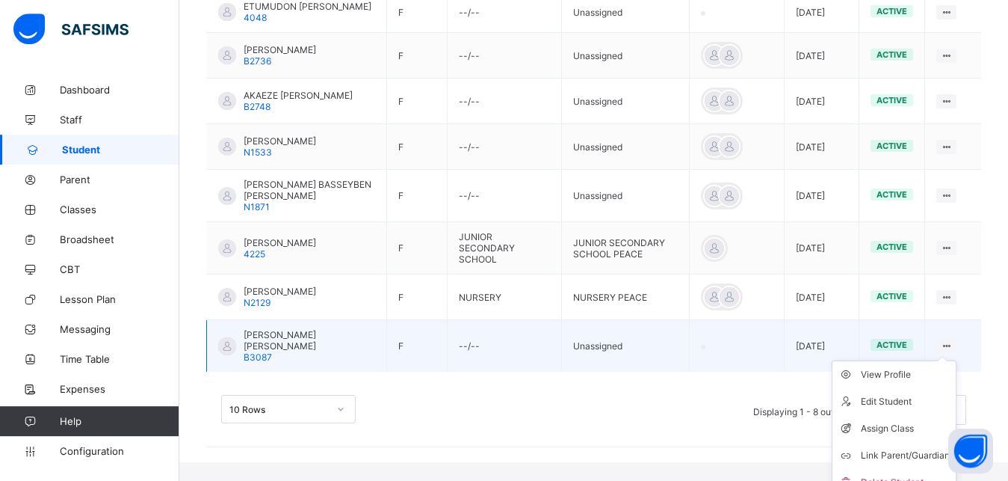
scroll to position [494, 0]
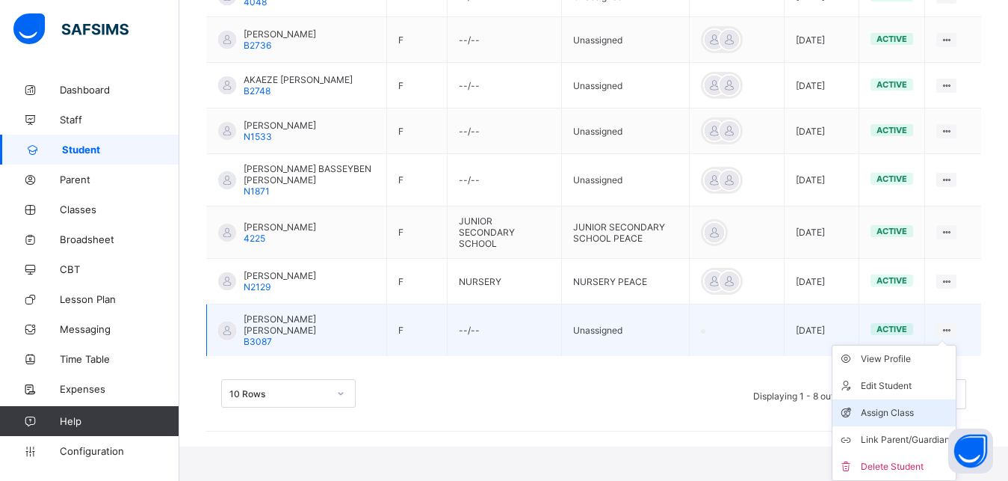
click at [906, 415] on div "Assign Class" at bounding box center [905, 412] width 89 height 15
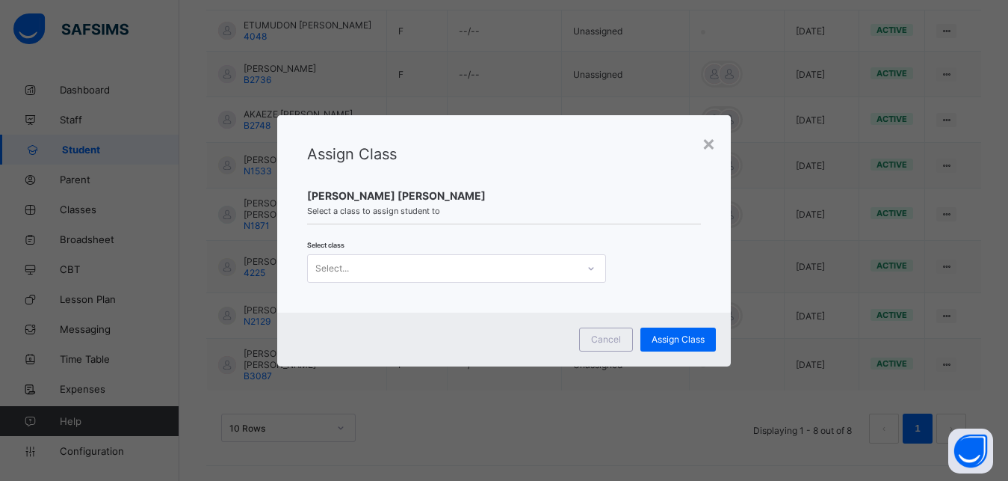
scroll to position [0, 0]
click at [518, 263] on div "Select..." at bounding box center [442, 268] width 269 height 21
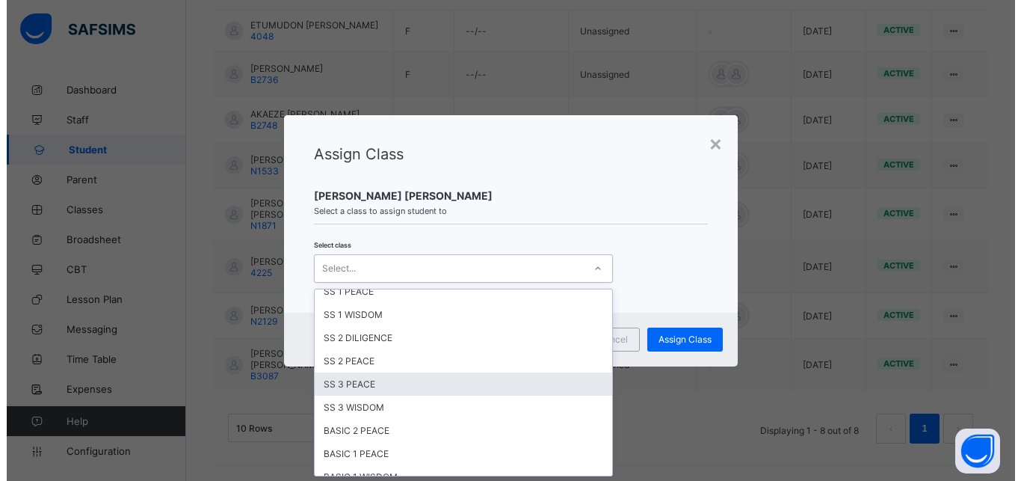
scroll to position [471, 0]
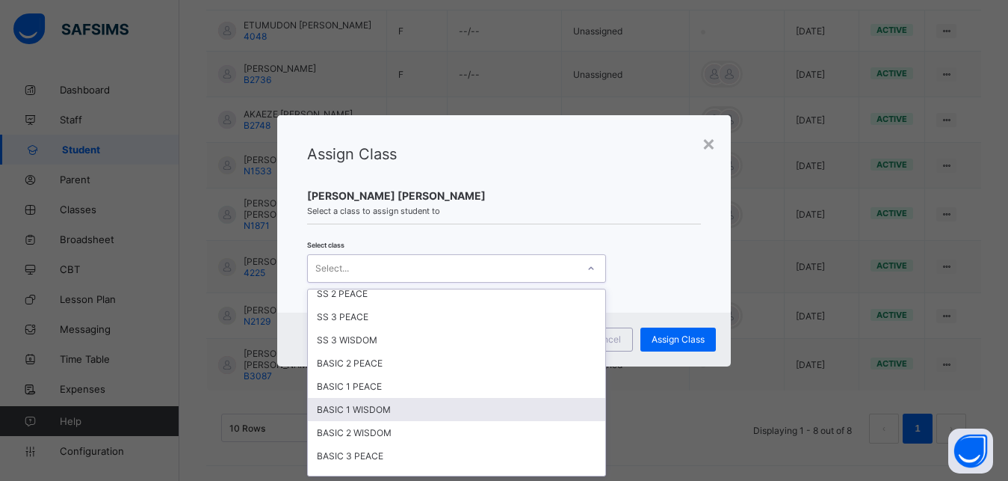
click at [364, 404] on div "BASIC 1 WISDOM" at bounding box center [457, 409] width 298 height 23
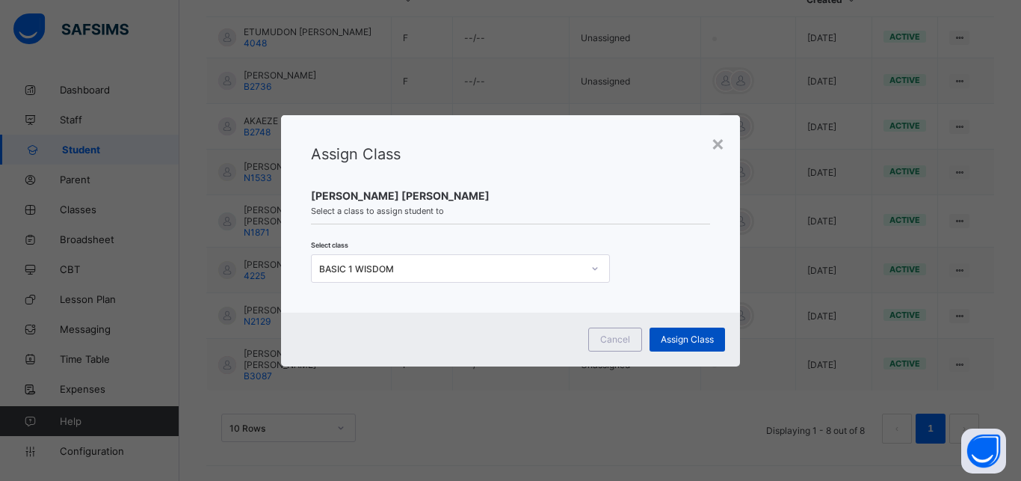
click at [686, 336] on span "Assign Class" at bounding box center [687, 338] width 53 height 11
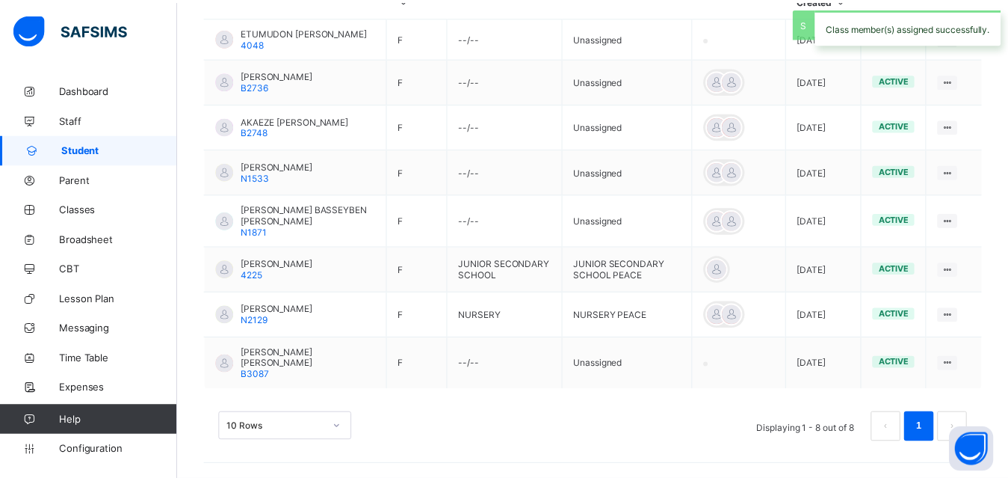
scroll to position [226, 0]
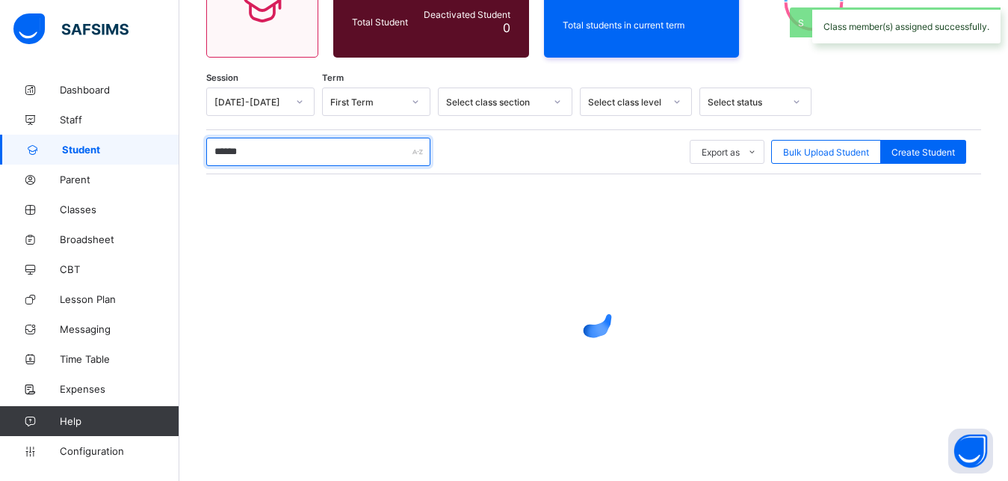
click at [258, 150] on input "******" at bounding box center [318, 152] width 224 height 28
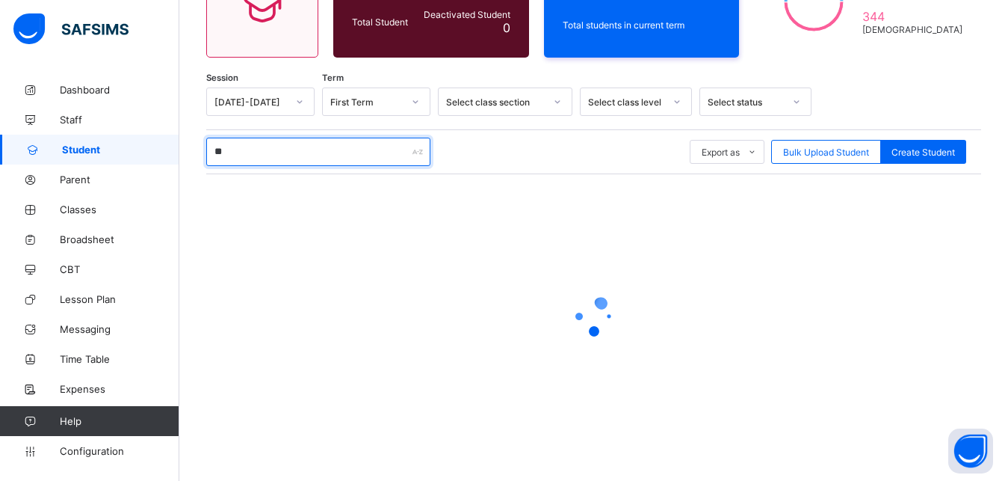
type input "*"
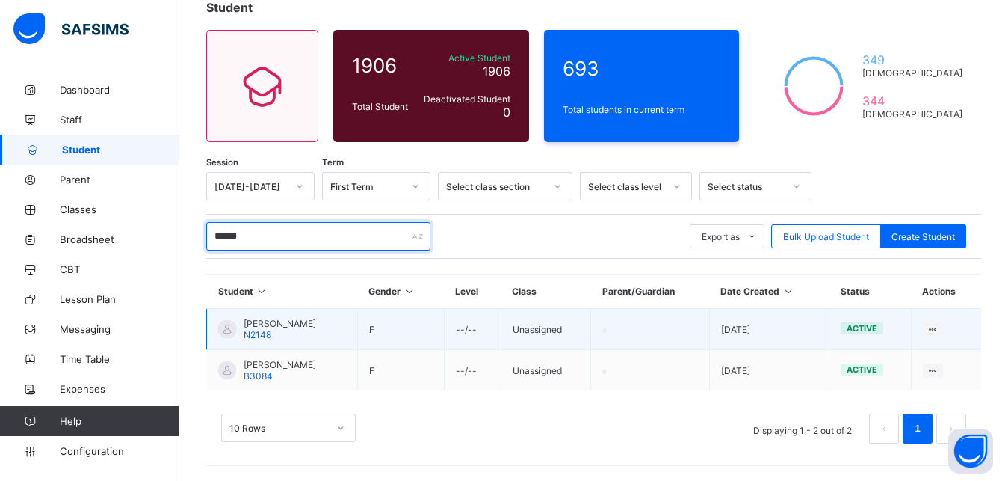
scroll to position [142, 0]
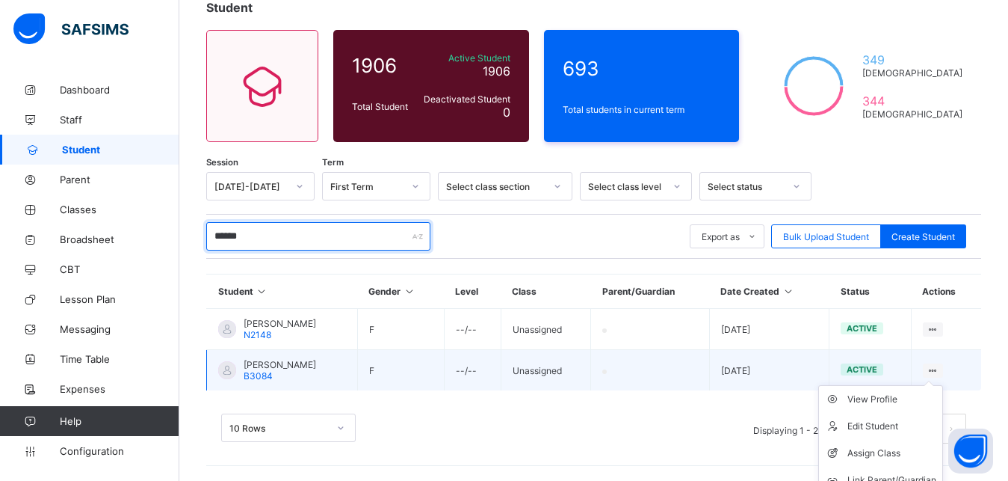
type input "******"
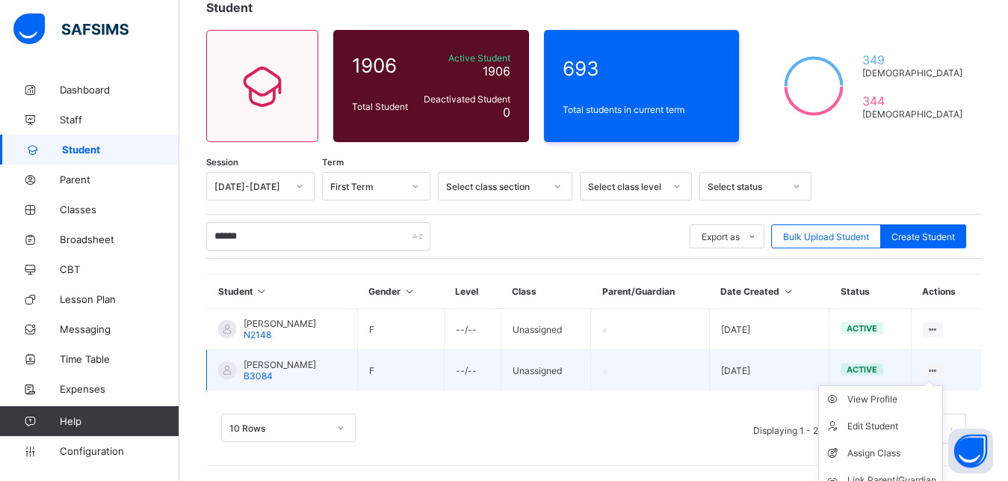
click at [940, 365] on icon at bounding box center [933, 370] width 13 height 11
click at [890, 451] on div "Assign Class" at bounding box center [892, 453] width 89 height 15
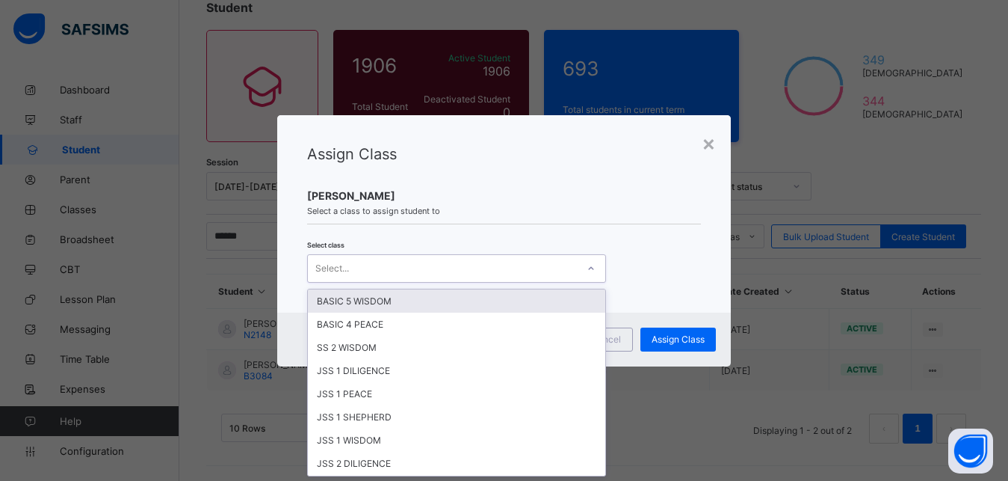
click at [517, 265] on div "Select..." at bounding box center [442, 268] width 269 height 21
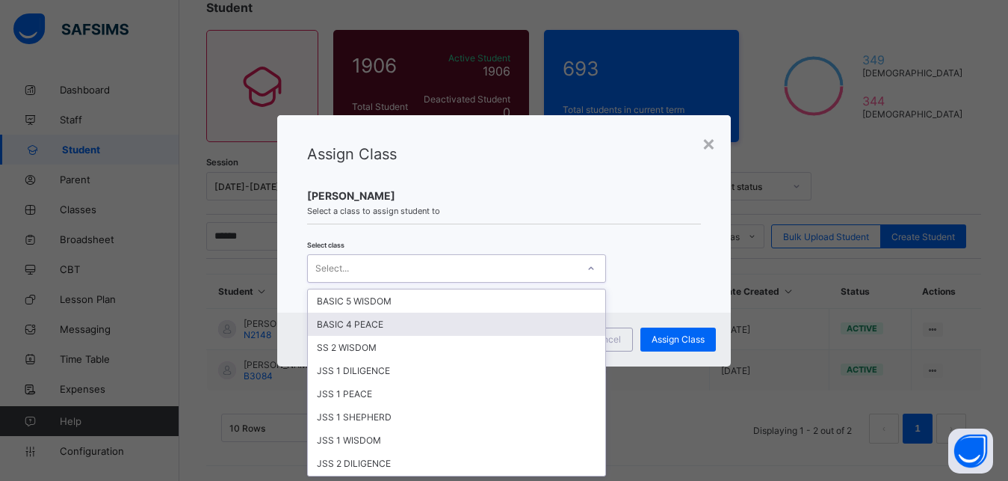
click at [370, 321] on div "BASIC 4 PEACE" at bounding box center [457, 323] width 298 height 23
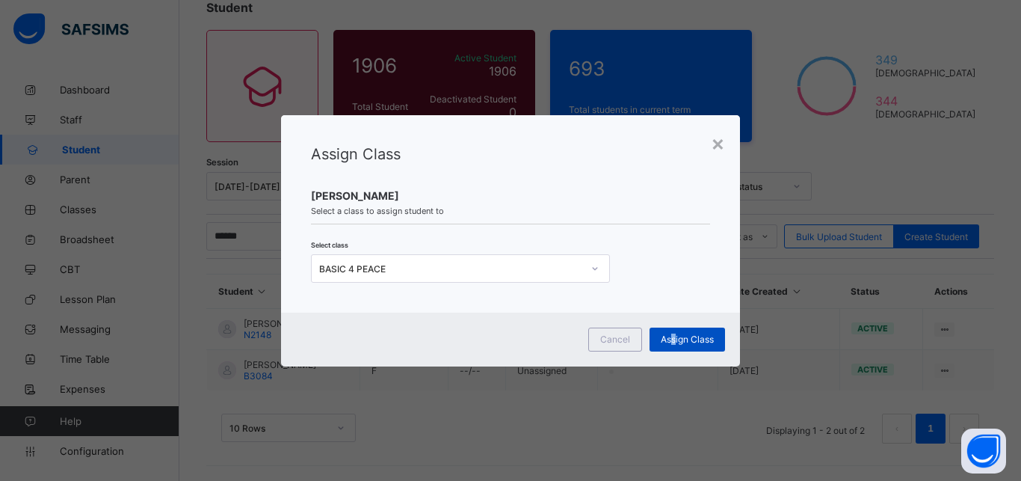
click at [675, 333] on span "Assign Class" at bounding box center [687, 338] width 53 height 11
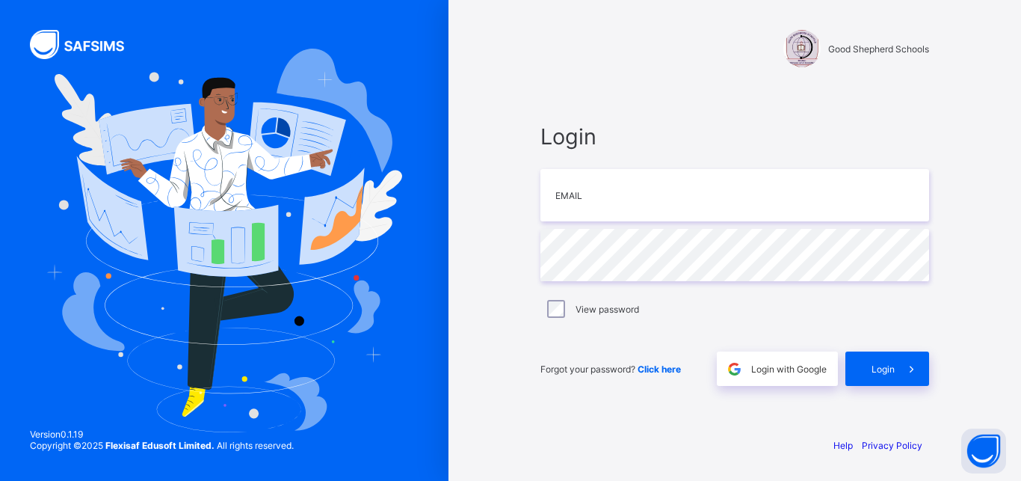
type input "**********"
